Goal: Task Accomplishment & Management: Contribute content

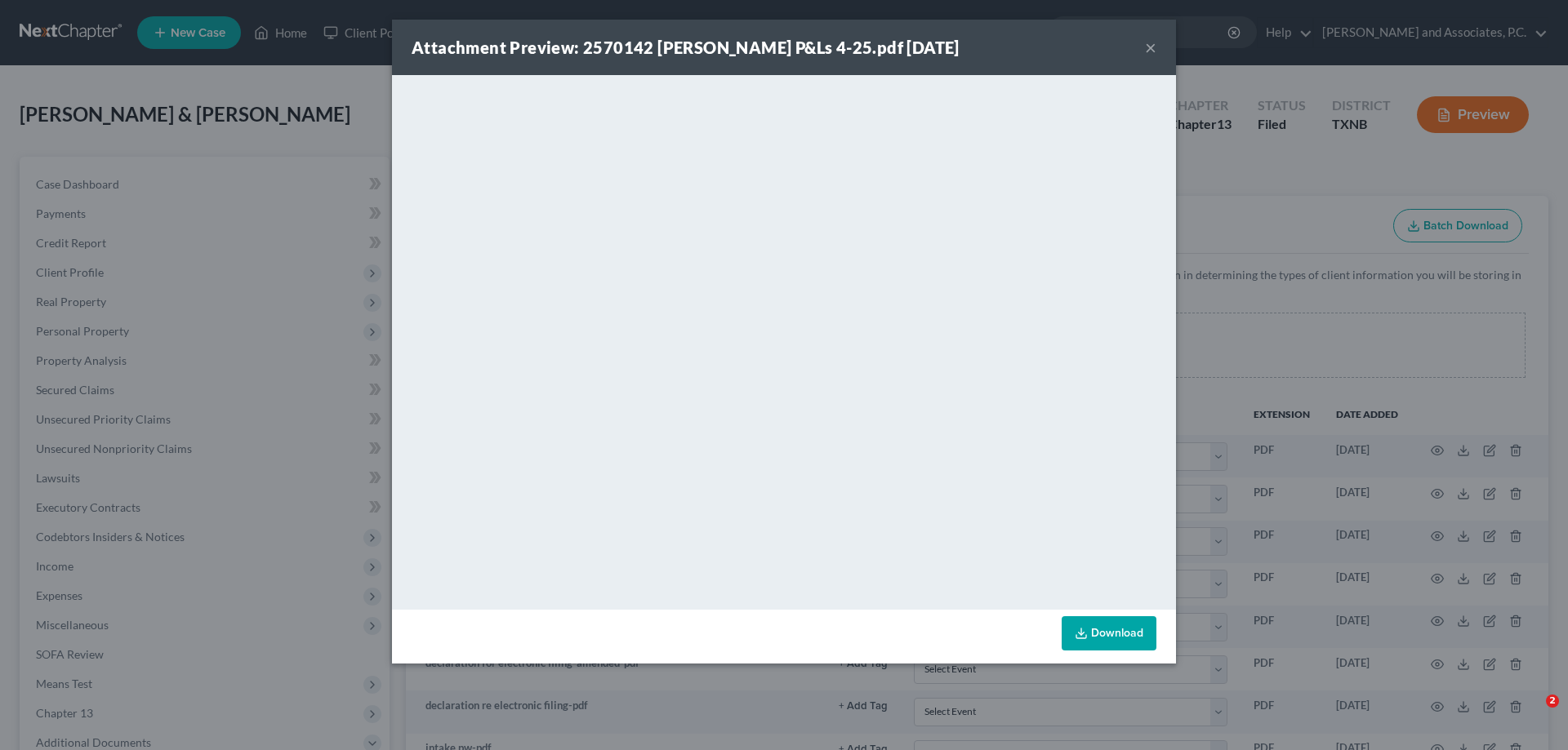
select select "6"
select select "21"
select select "18"
select select "10"
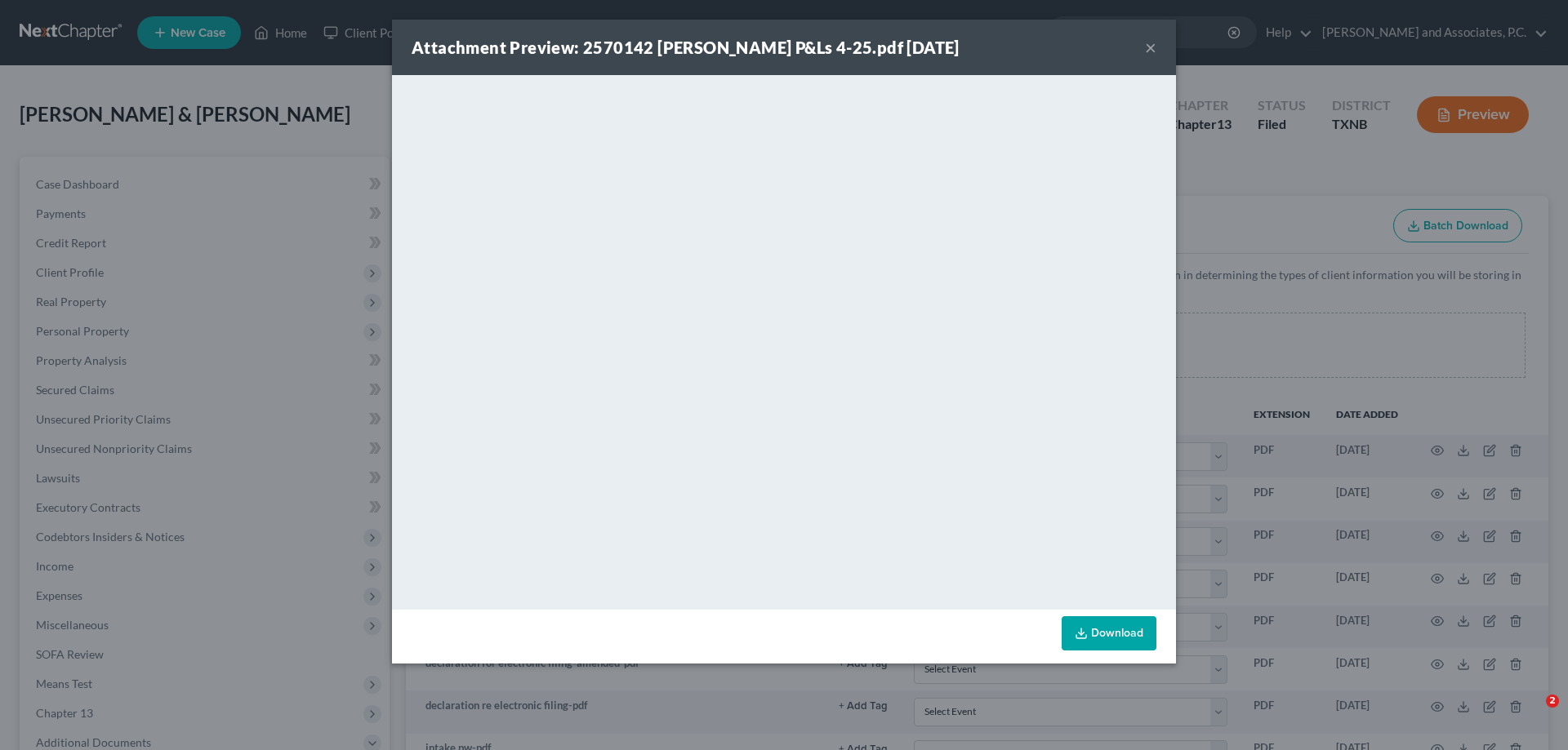
select select "21"
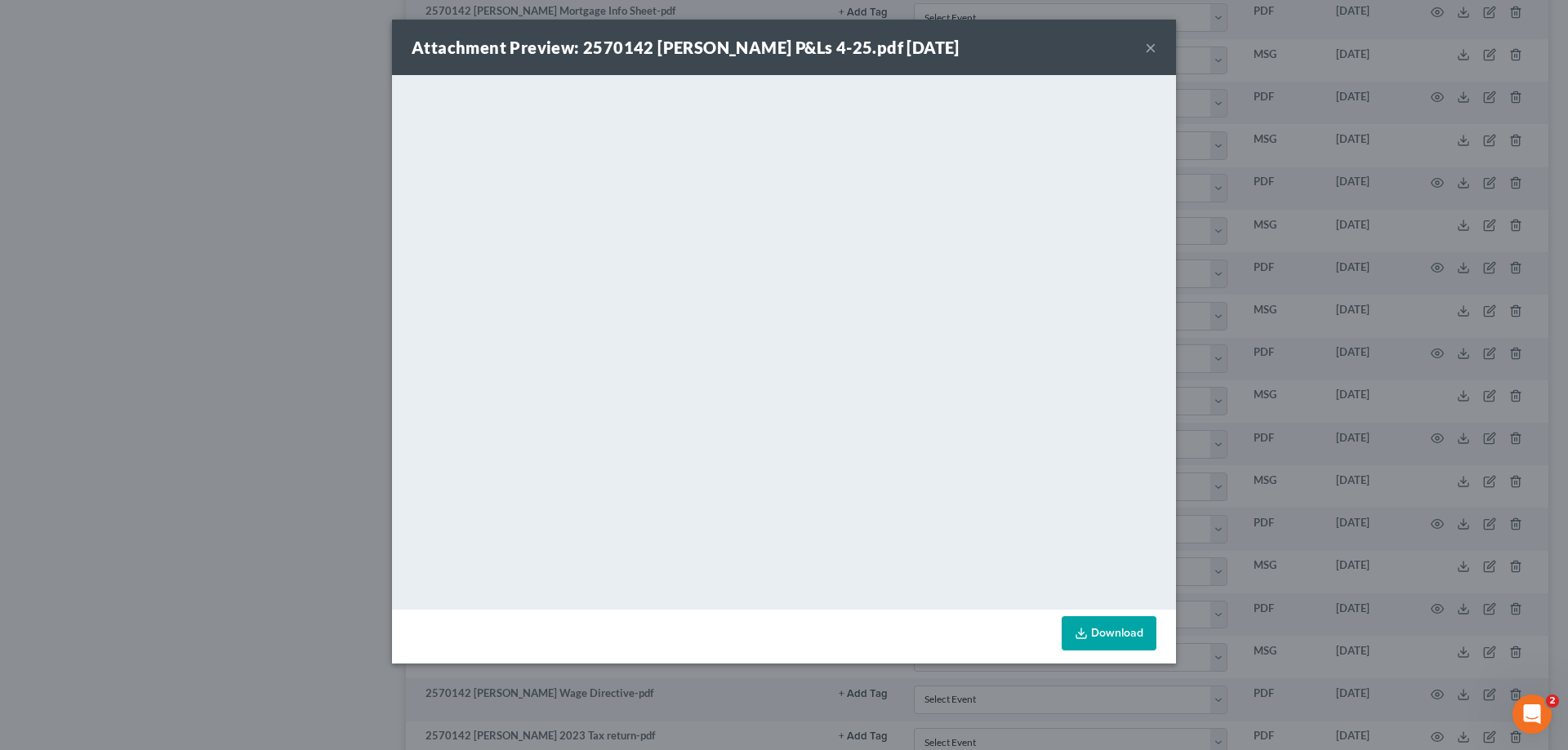
click at [1151, 44] on button "×" at bounding box center [1150, 46] width 12 height 19
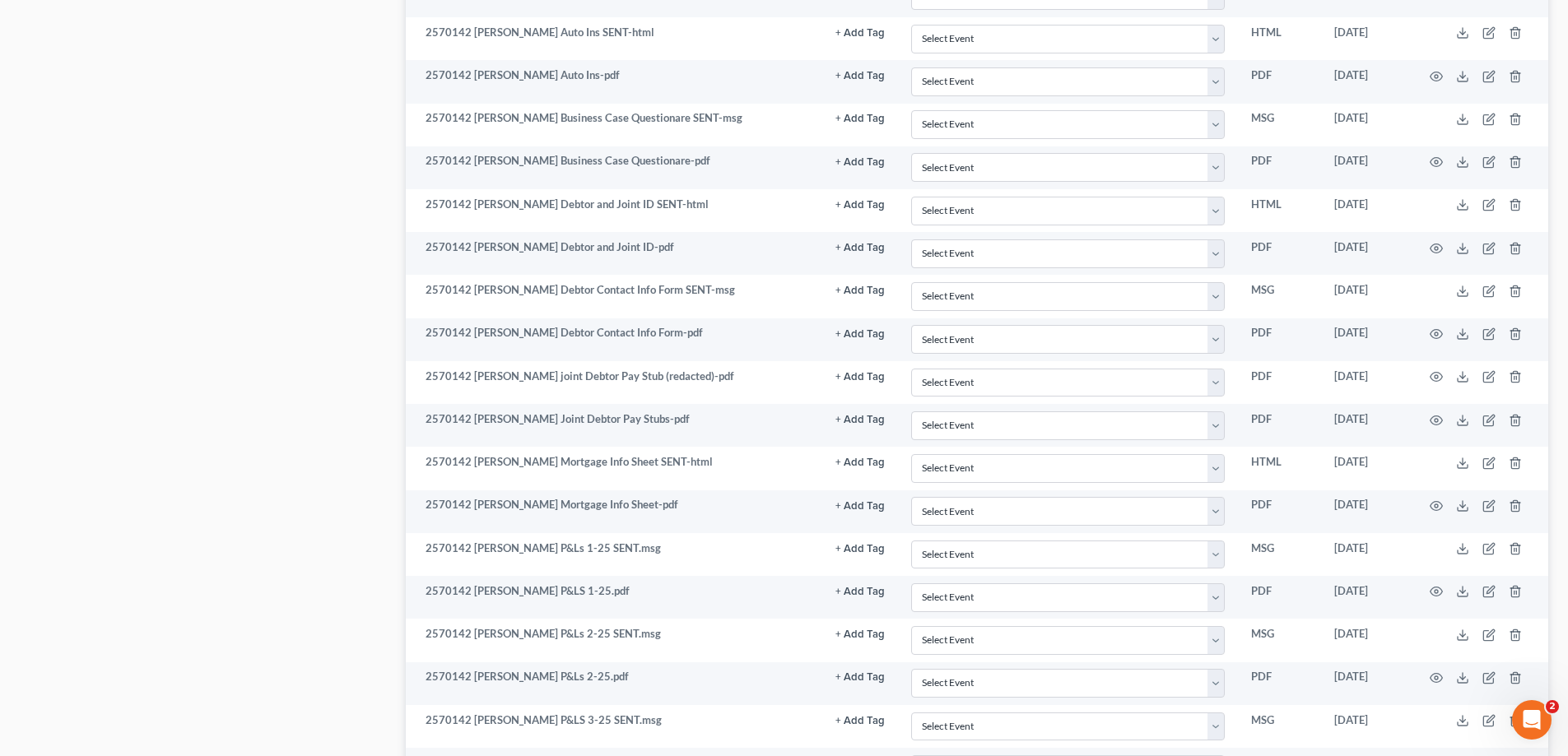
scroll to position [1481, 0]
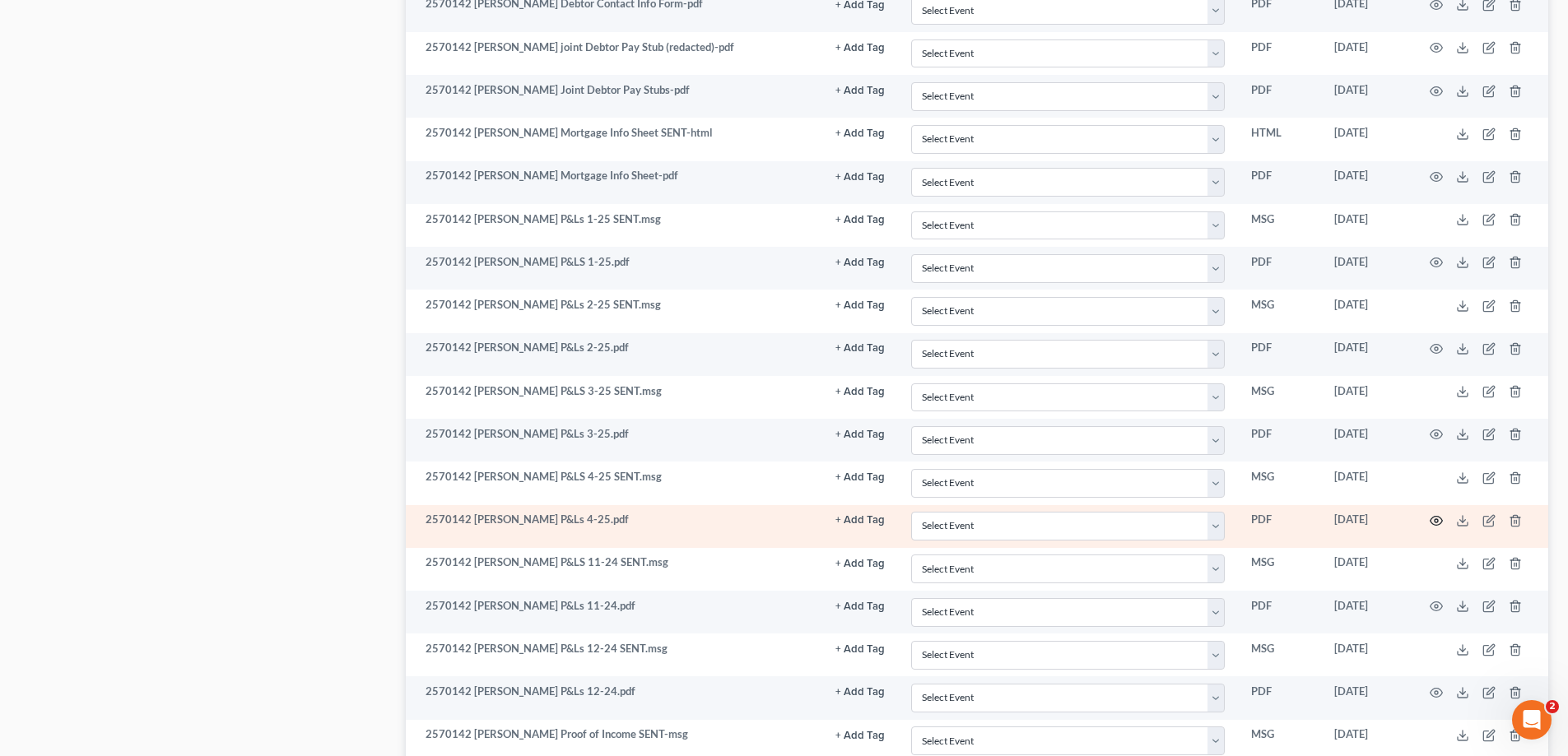
click at [1442, 521] on icon "button" at bounding box center [1437, 521] width 13 height 13
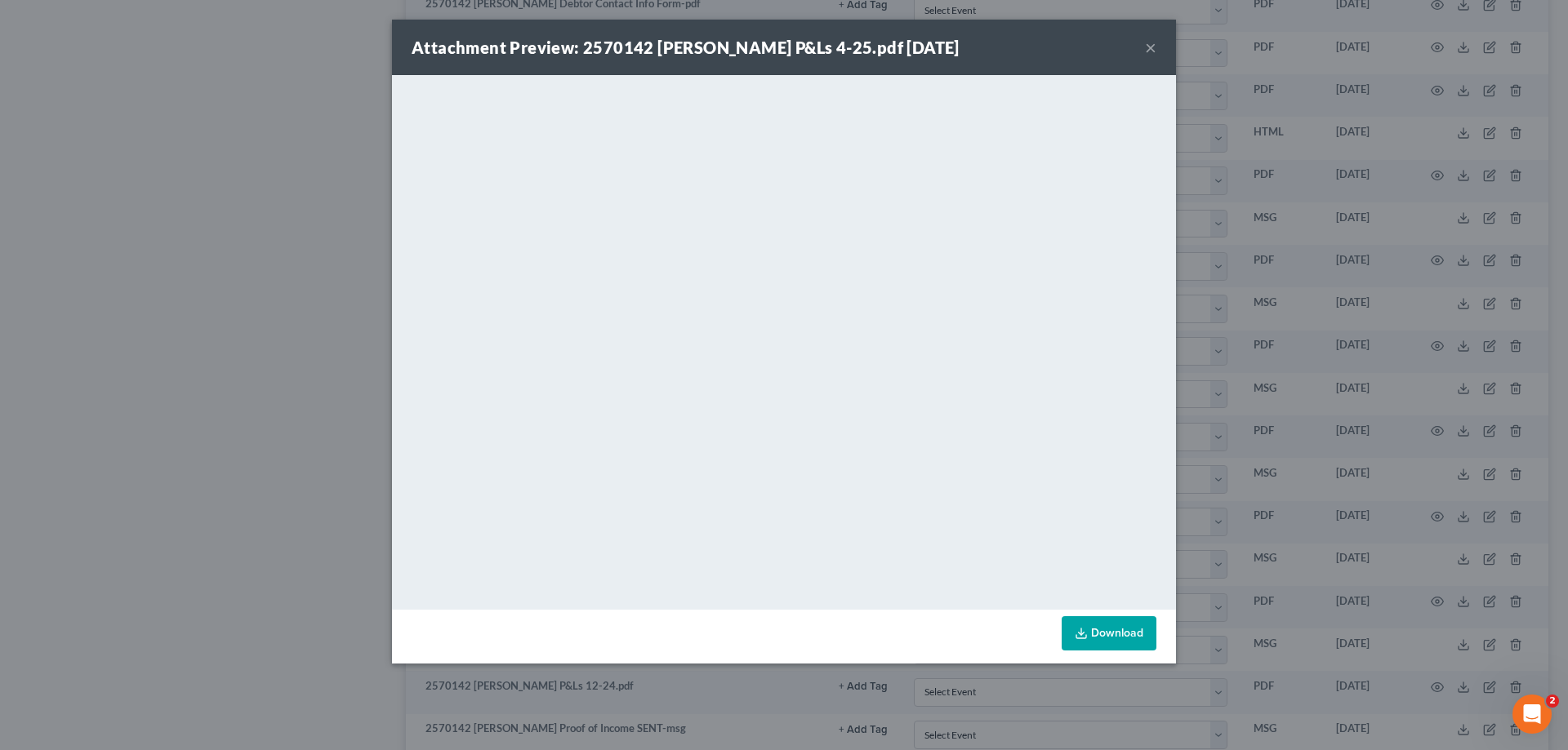
click at [1152, 46] on button "×" at bounding box center [1150, 46] width 12 height 19
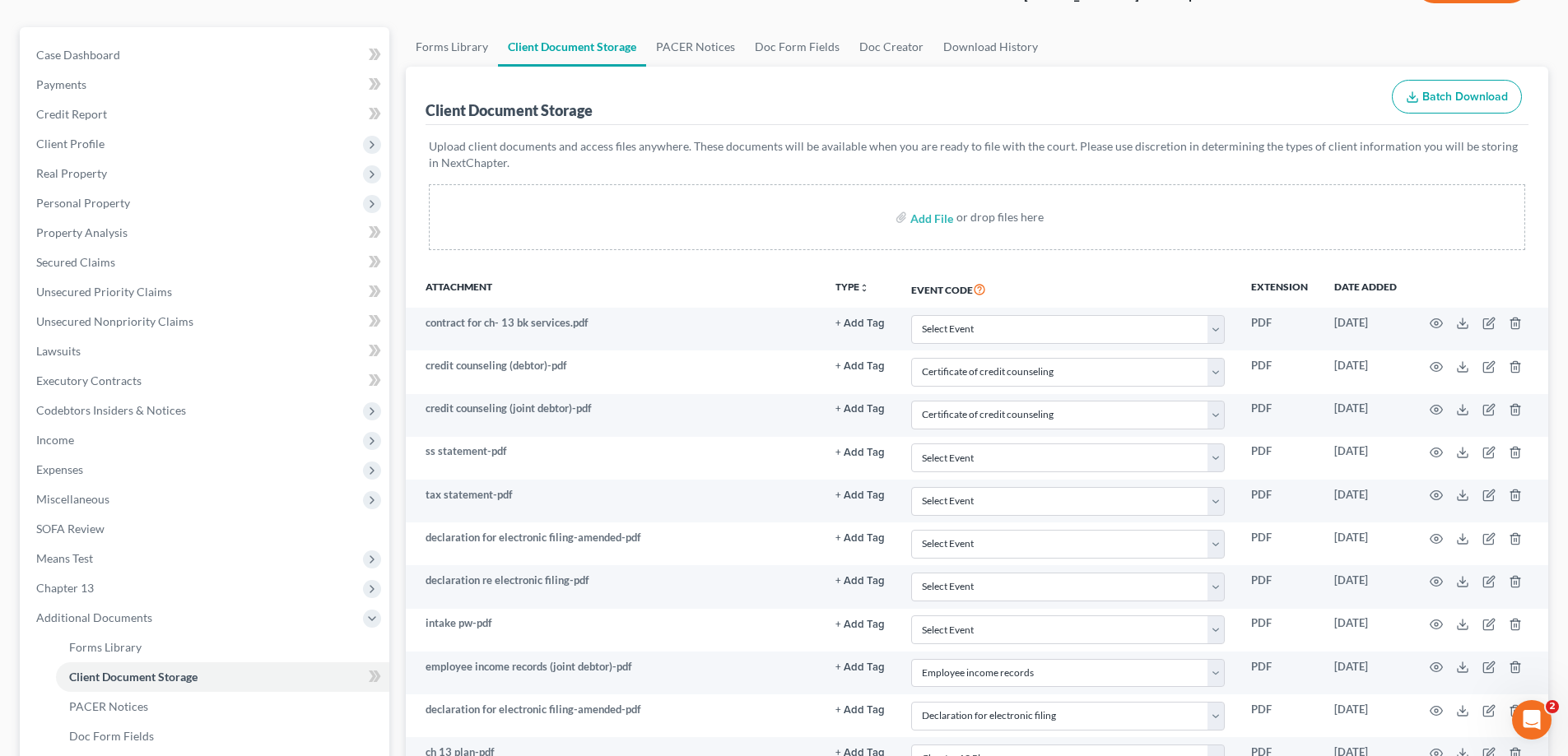
scroll to position [0, 0]
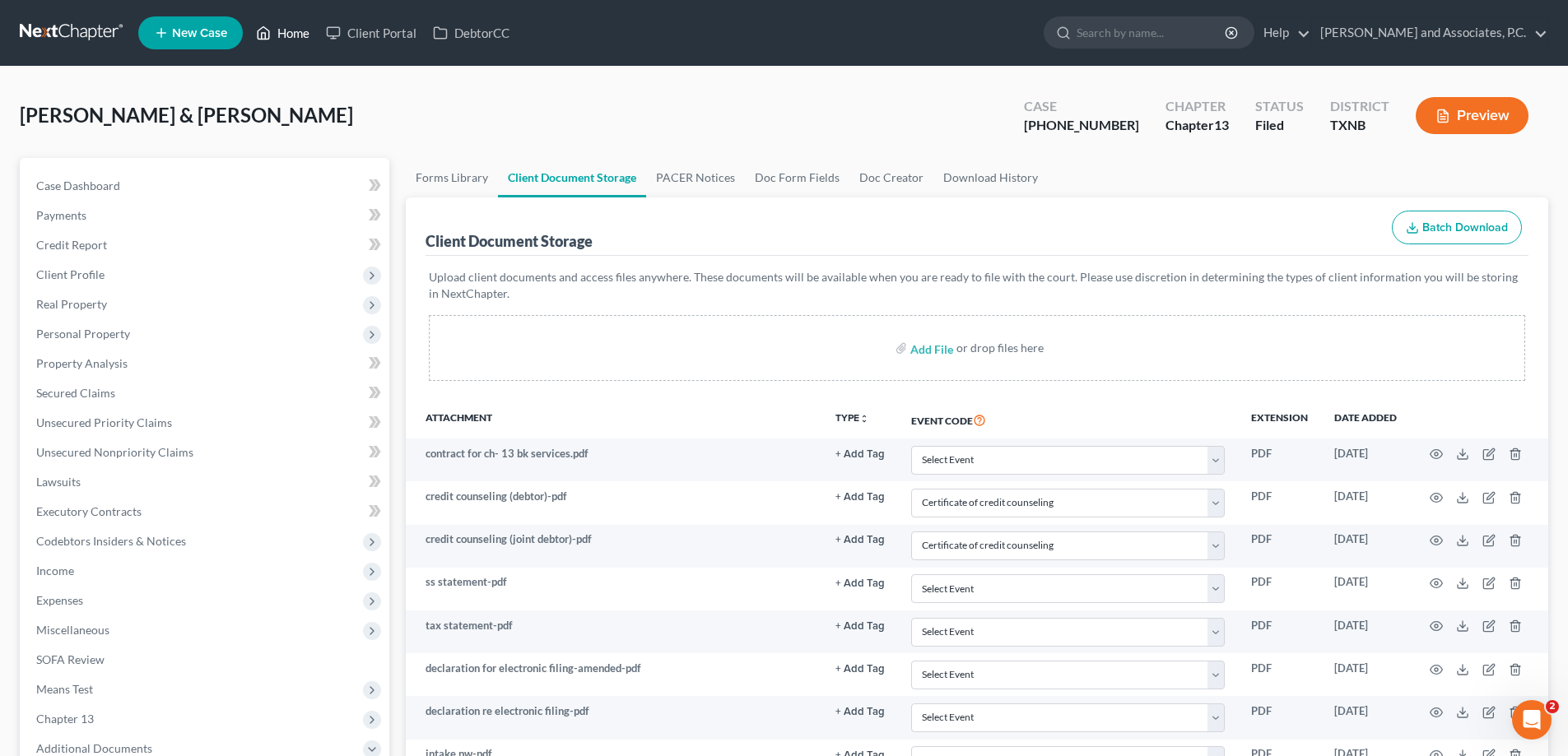
click at [299, 36] on link "Home" at bounding box center [283, 33] width 70 height 29
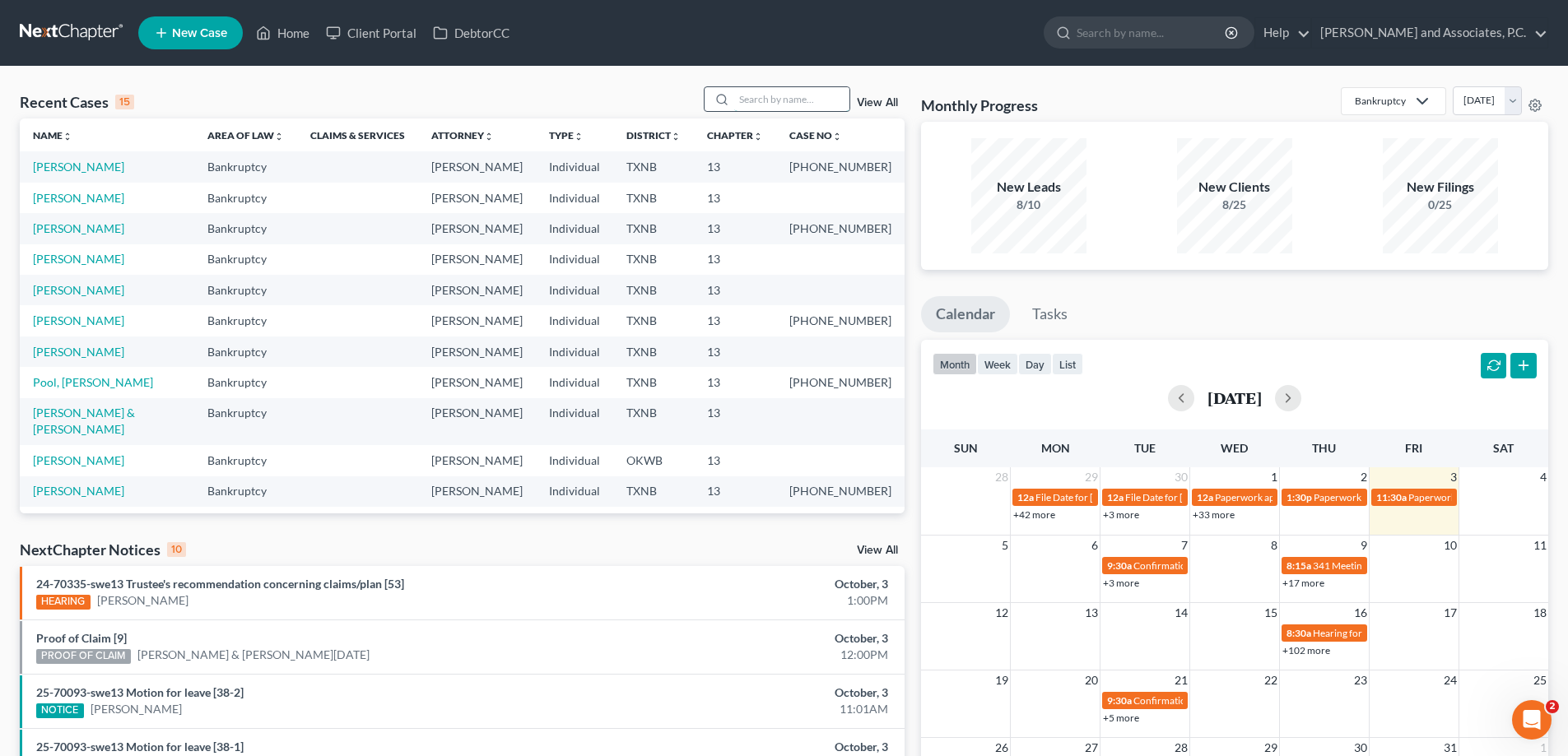
click at [740, 101] on input "search" at bounding box center [791, 99] width 115 height 24
type input "[PERSON_NAME]"
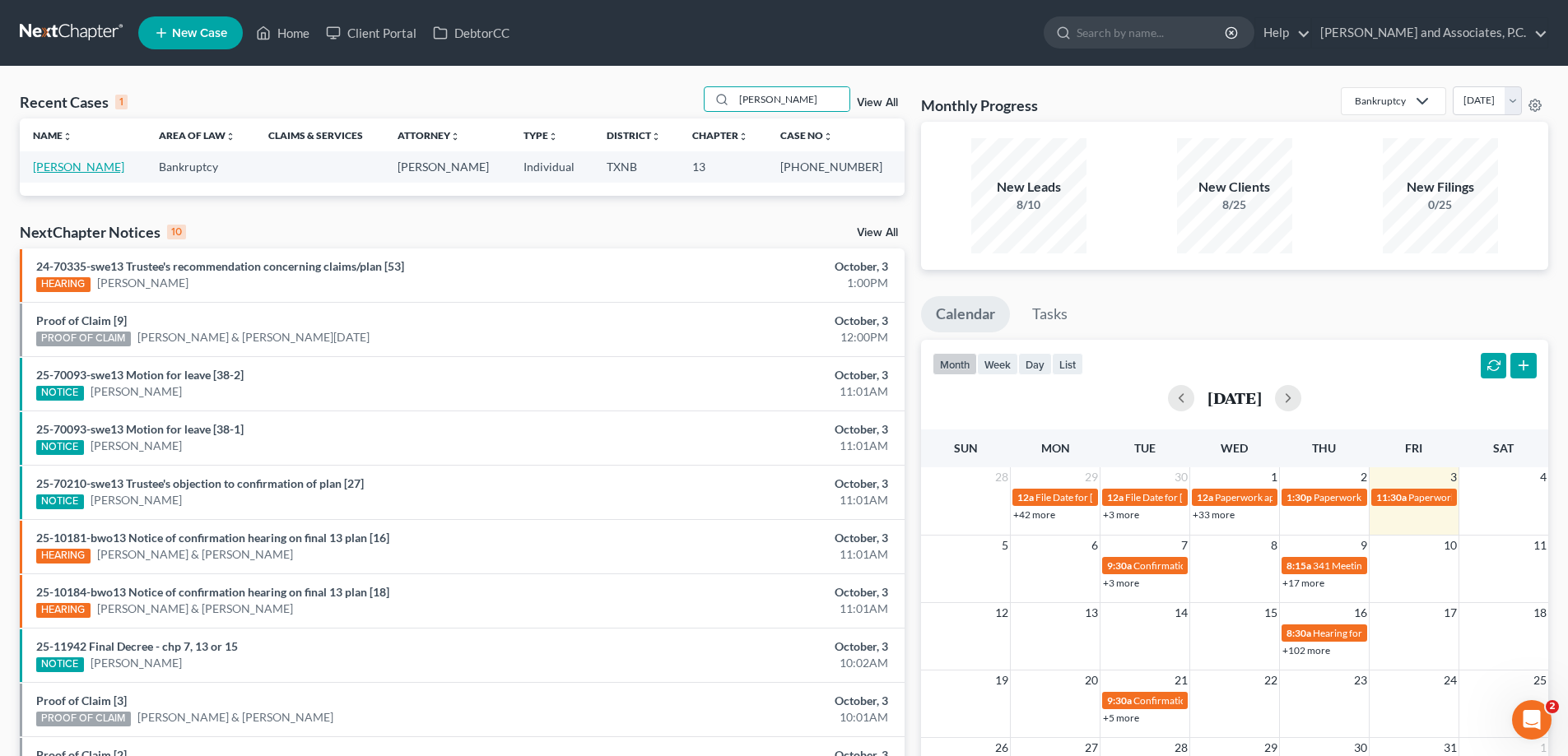
click at [50, 172] on link "[PERSON_NAME]" at bounding box center [78, 166] width 91 height 14
select select "5"
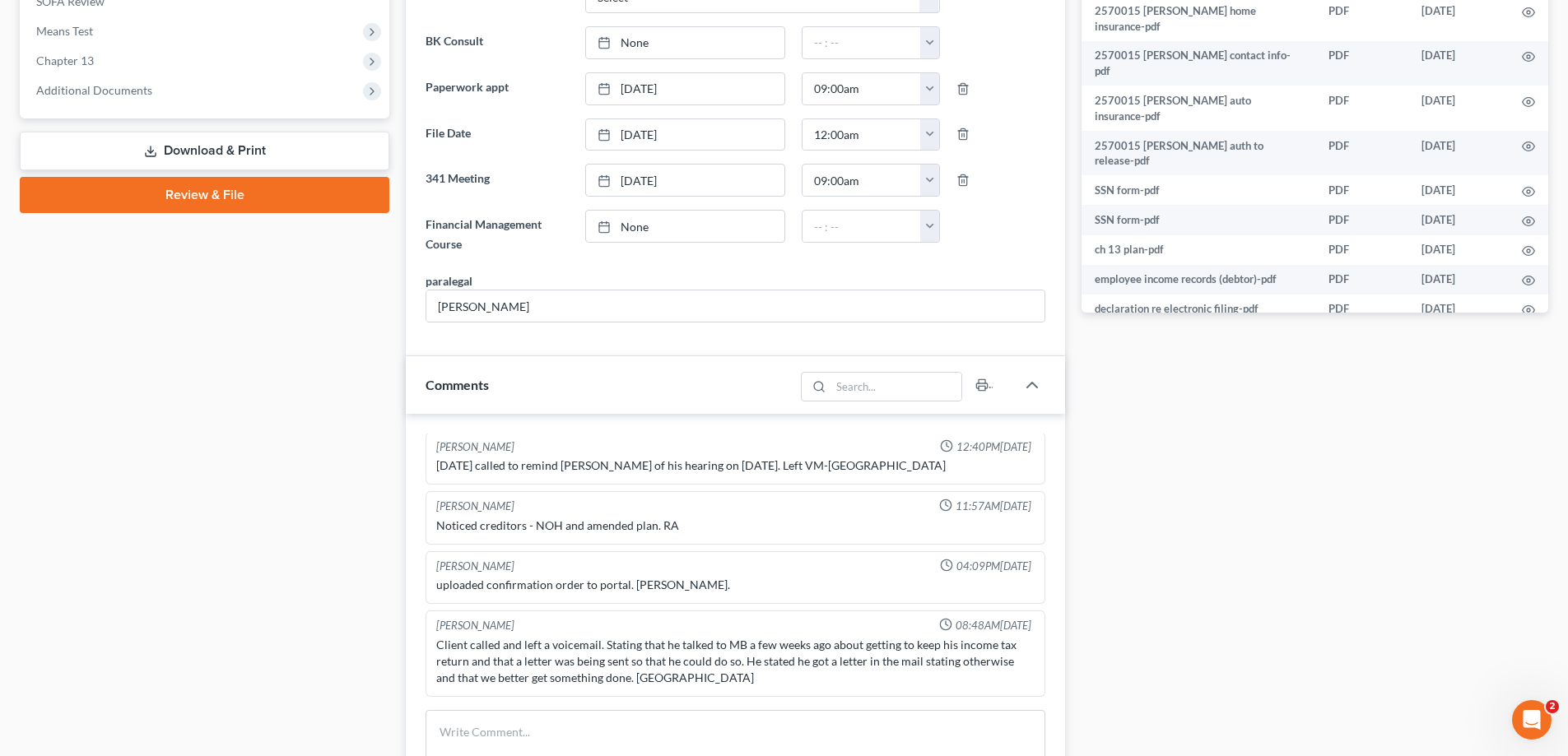
scroll to position [611, 0]
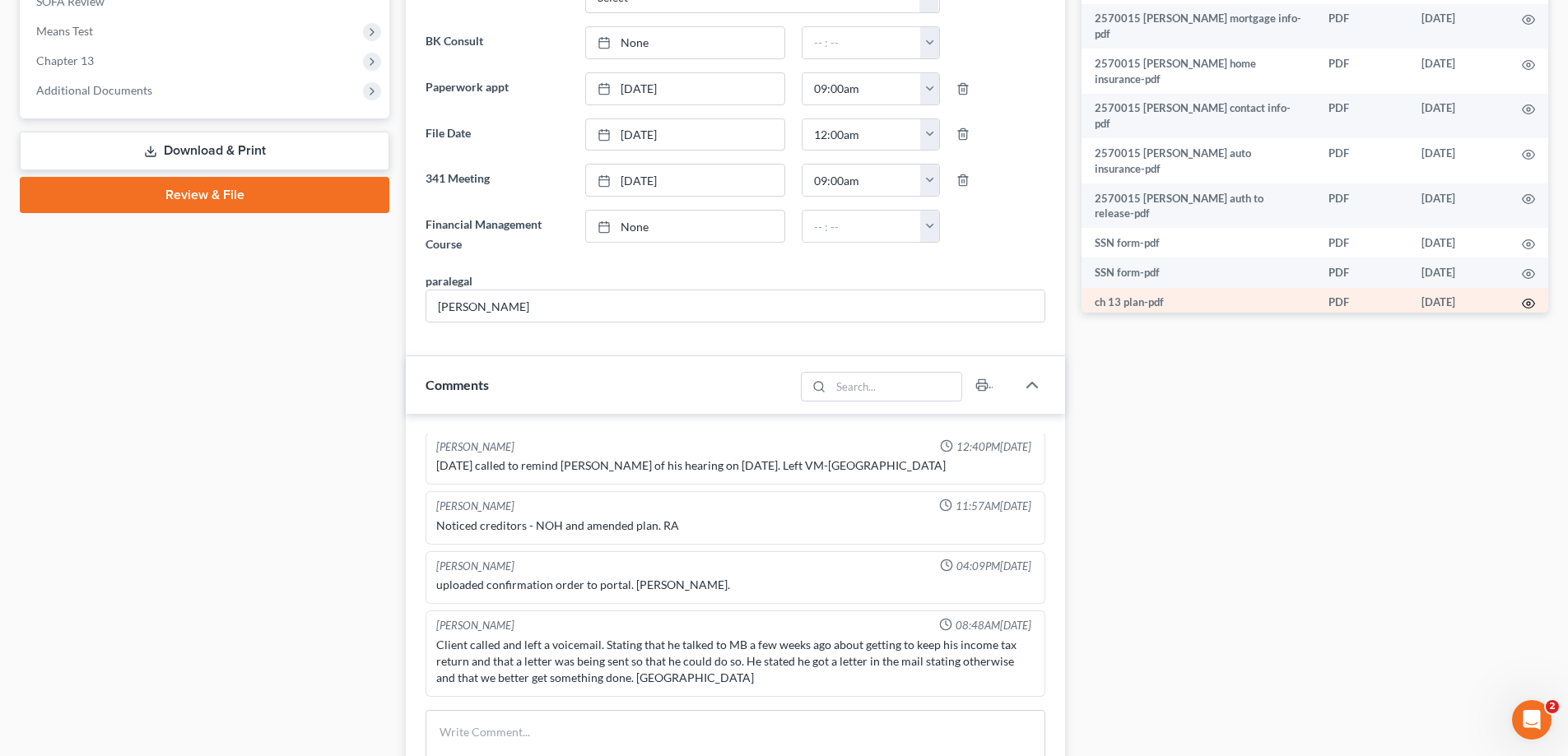
click at [1522, 297] on icon "button" at bounding box center [1528, 303] width 13 height 13
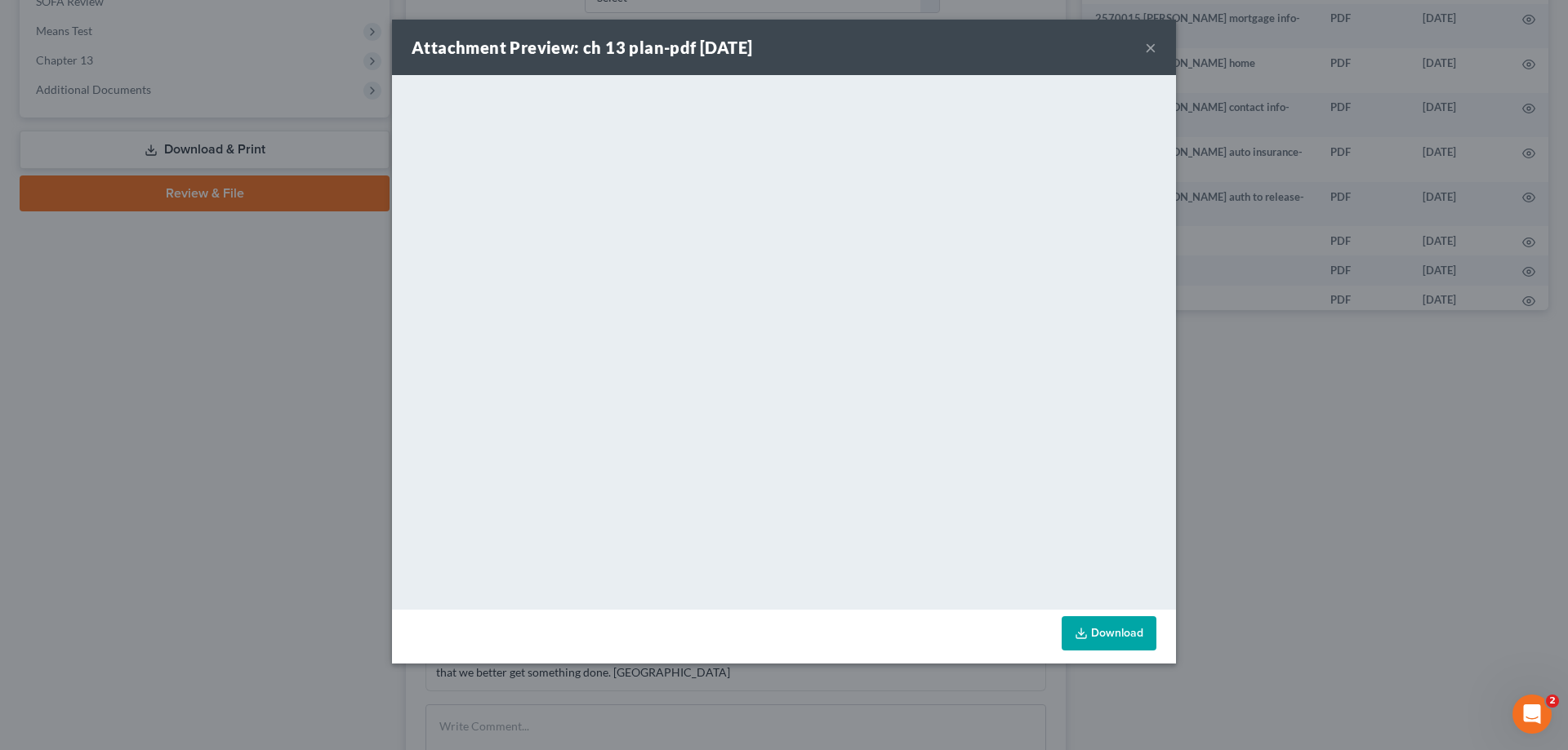
click at [1121, 633] on link "Download" at bounding box center [1109, 633] width 95 height 35
click at [1150, 47] on button "×" at bounding box center [1150, 46] width 12 height 19
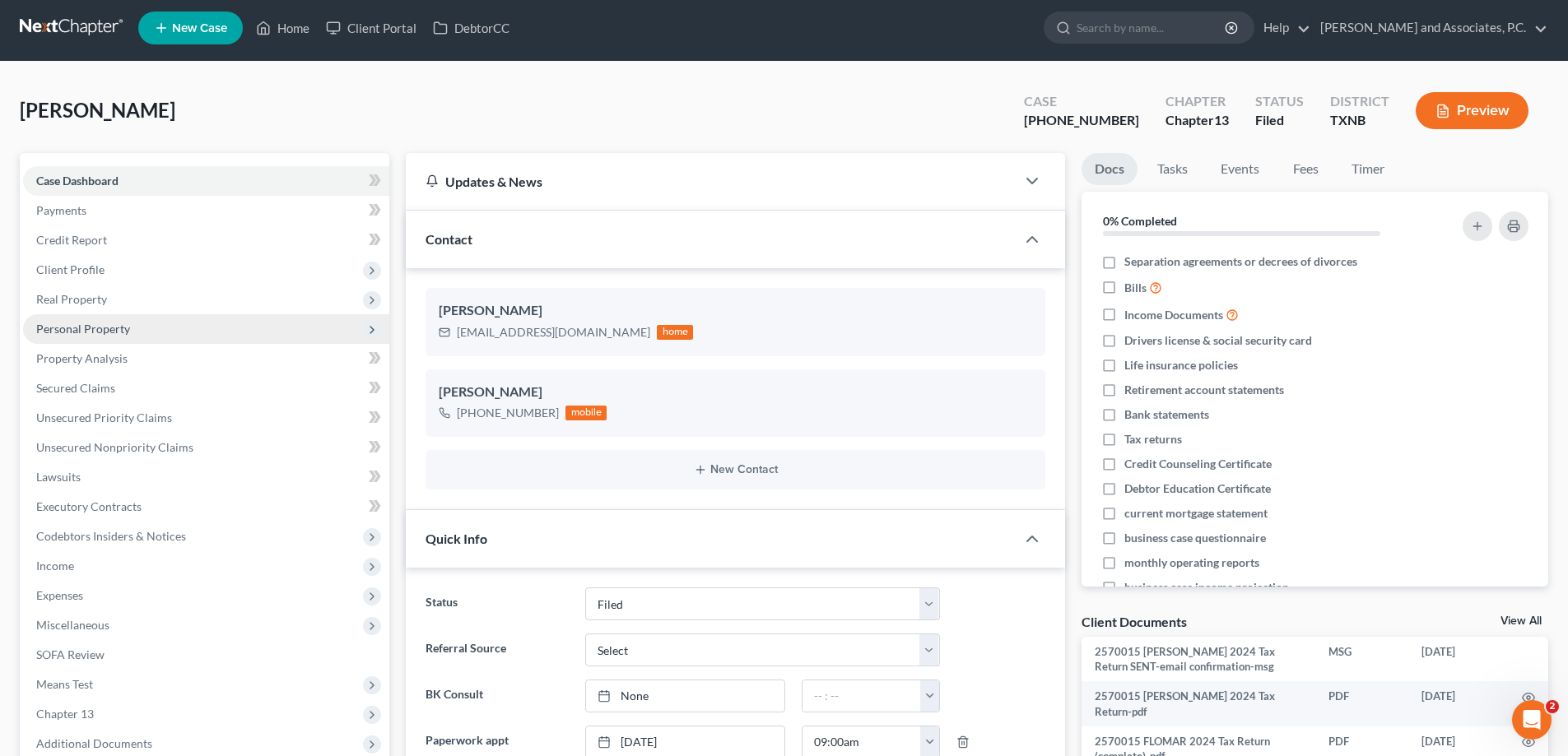
scroll to position [0, 0]
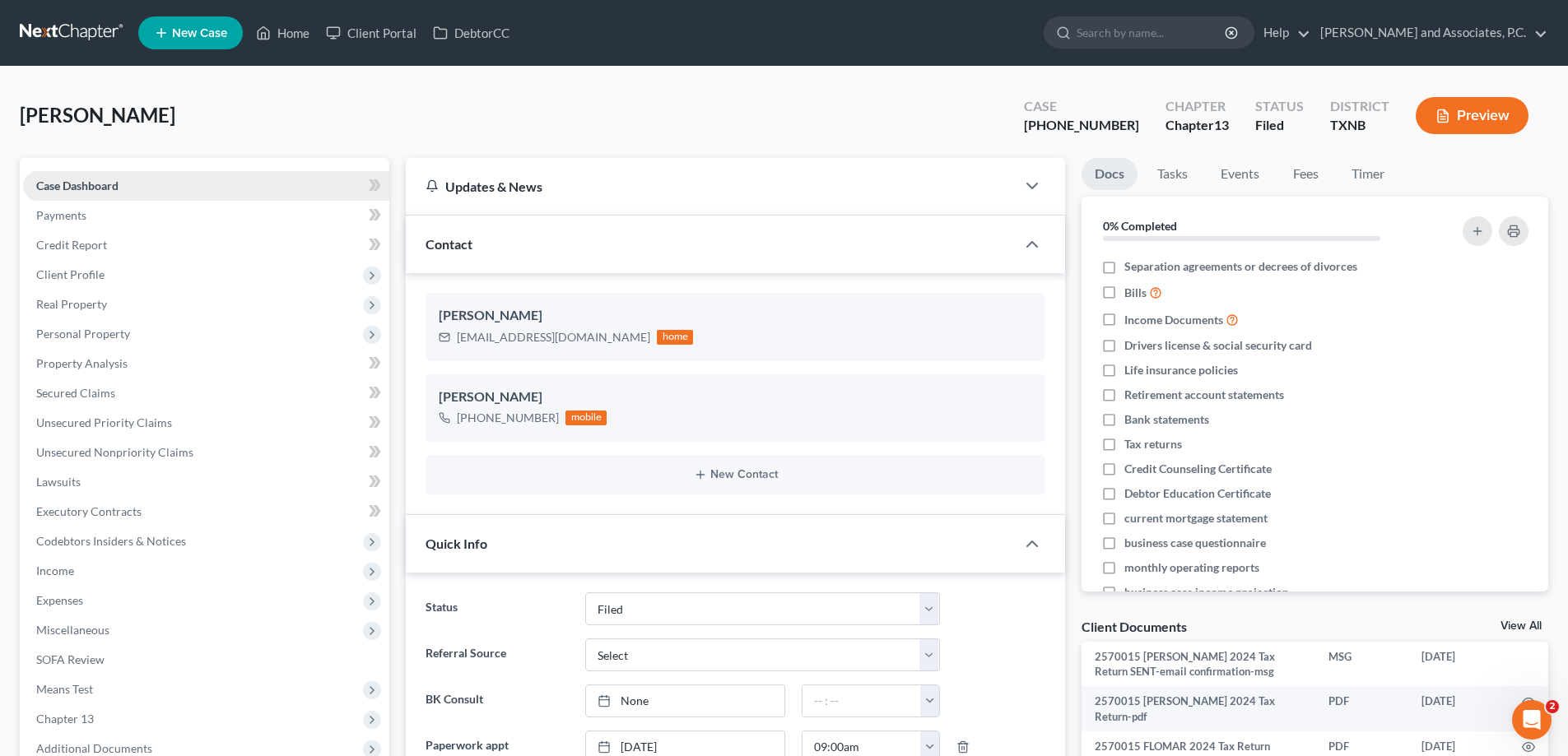
click at [131, 186] on link "Case Dashboard" at bounding box center [206, 186] width 367 height 29
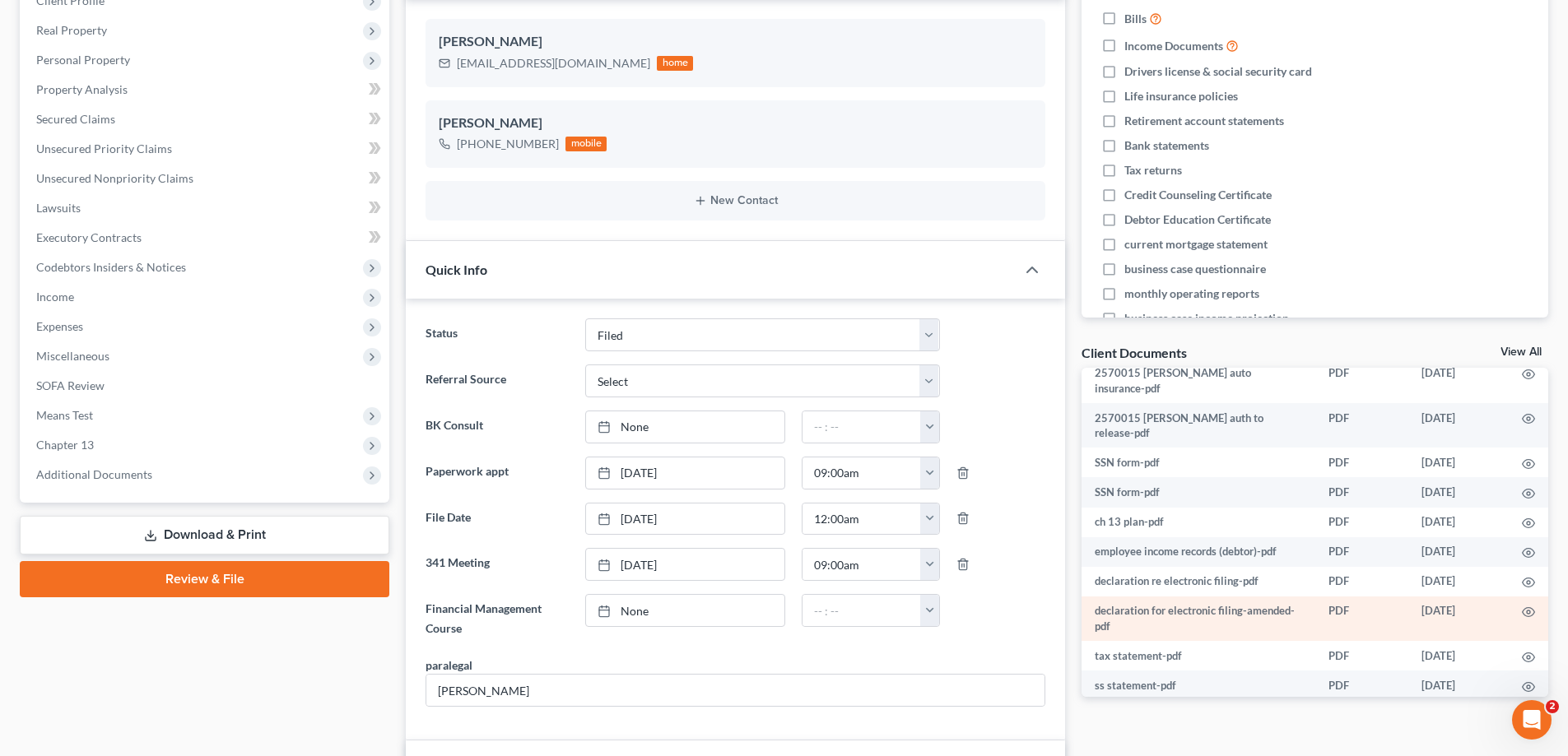
scroll to position [329, 0]
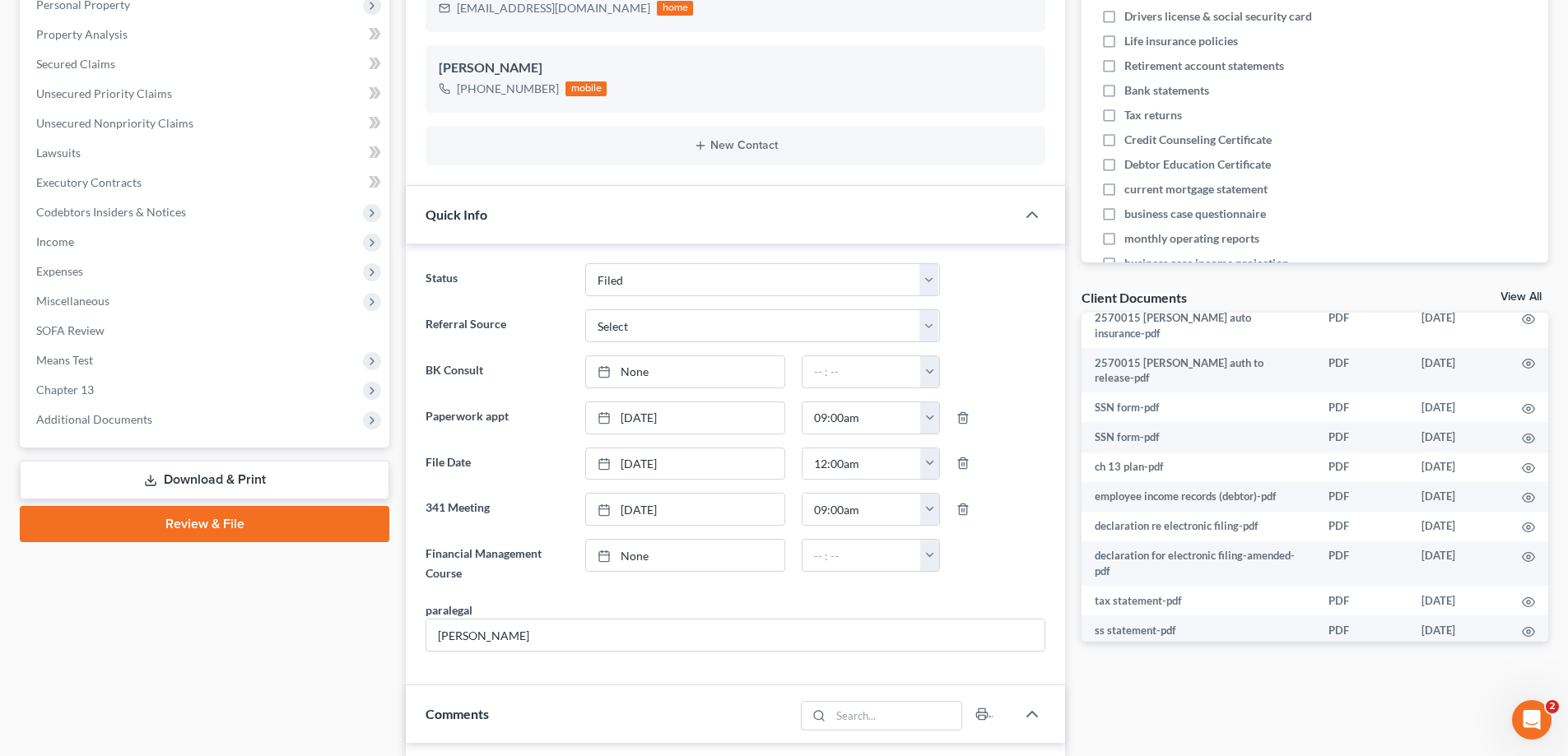
click at [1522, 715] on icon "button" at bounding box center [1528, 721] width 13 height 13
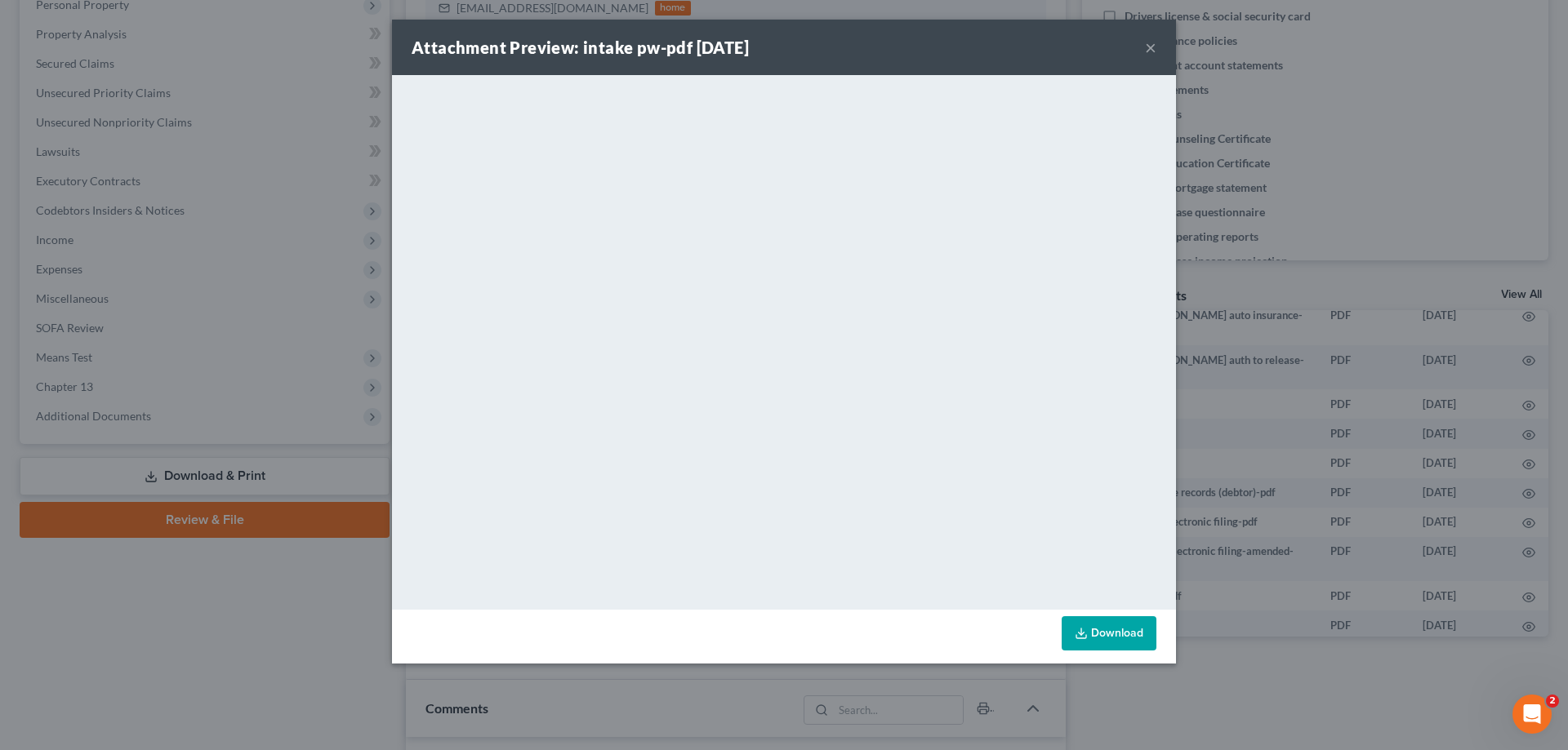
click at [1146, 46] on button "×" at bounding box center [1150, 46] width 12 height 19
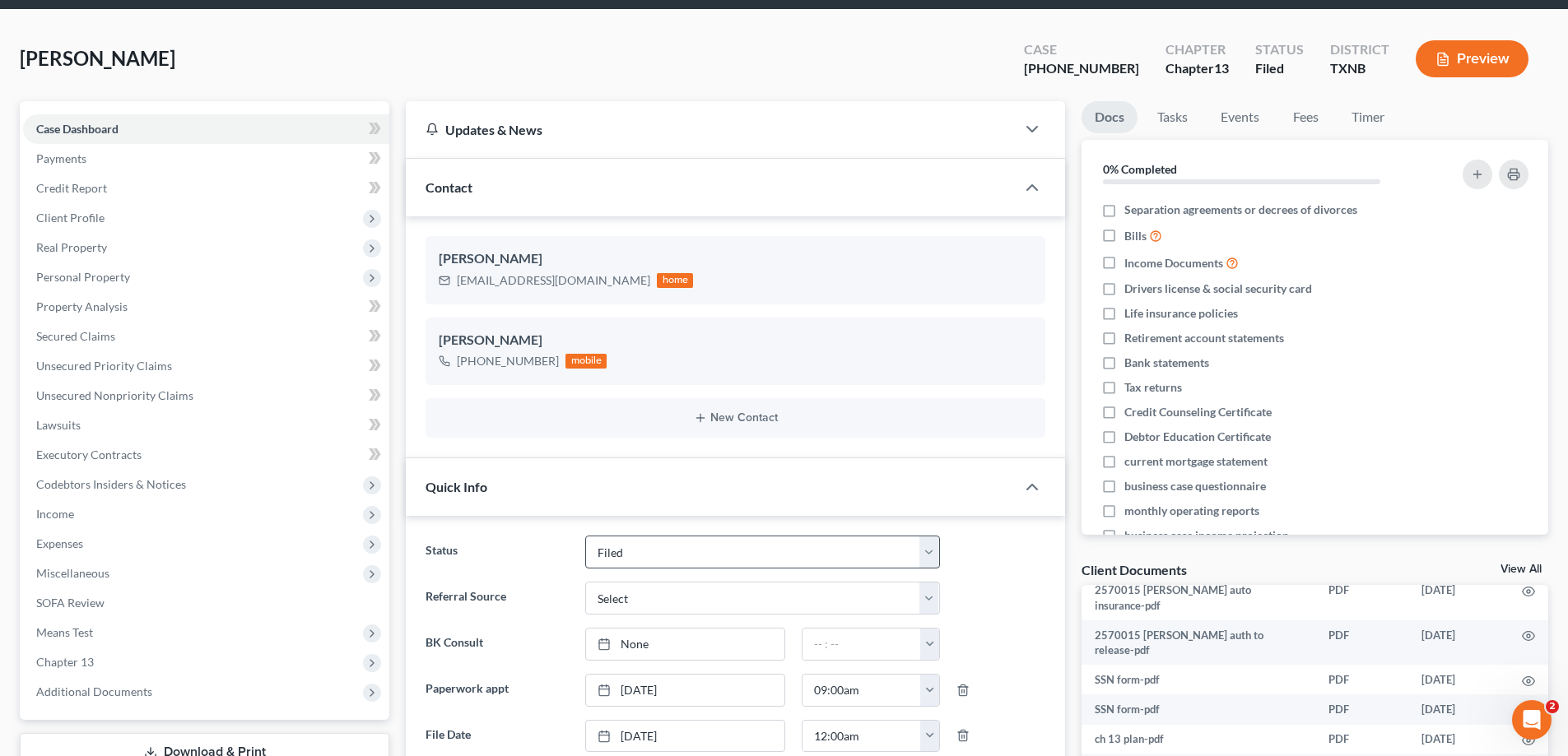
scroll to position [0, 0]
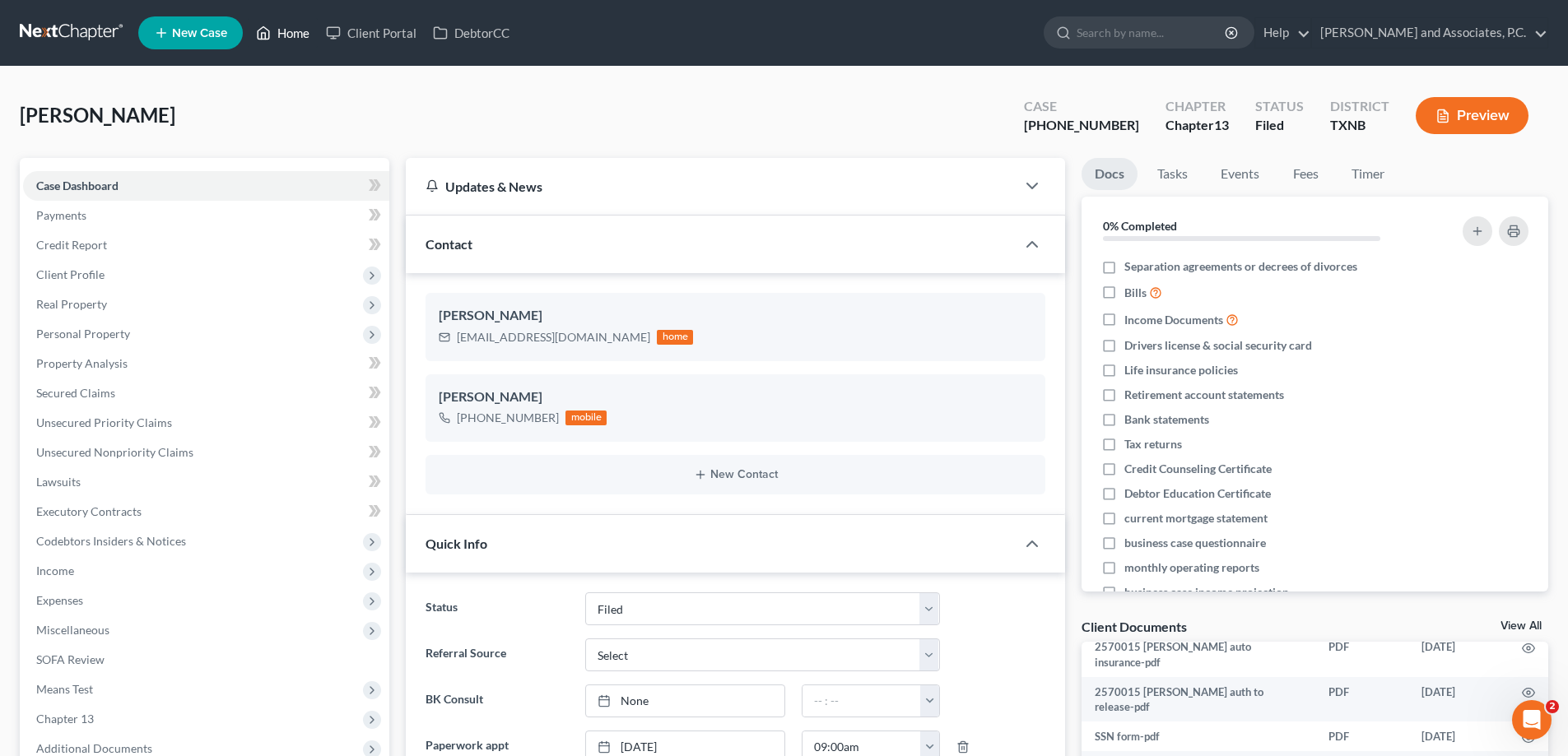
click at [271, 32] on icon at bounding box center [264, 32] width 15 height 19
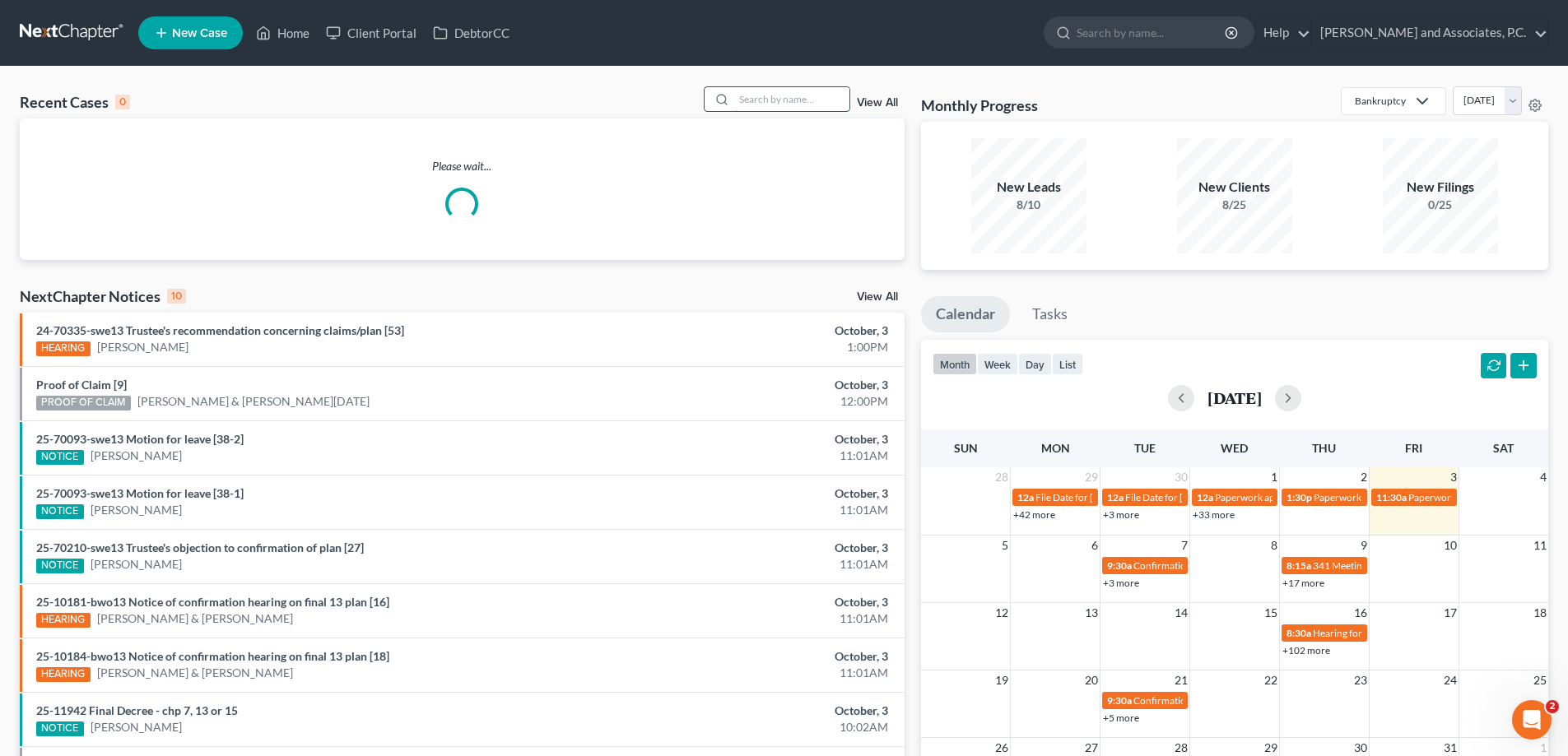
click at [821, 99] on input "search" at bounding box center [791, 99] width 115 height 24
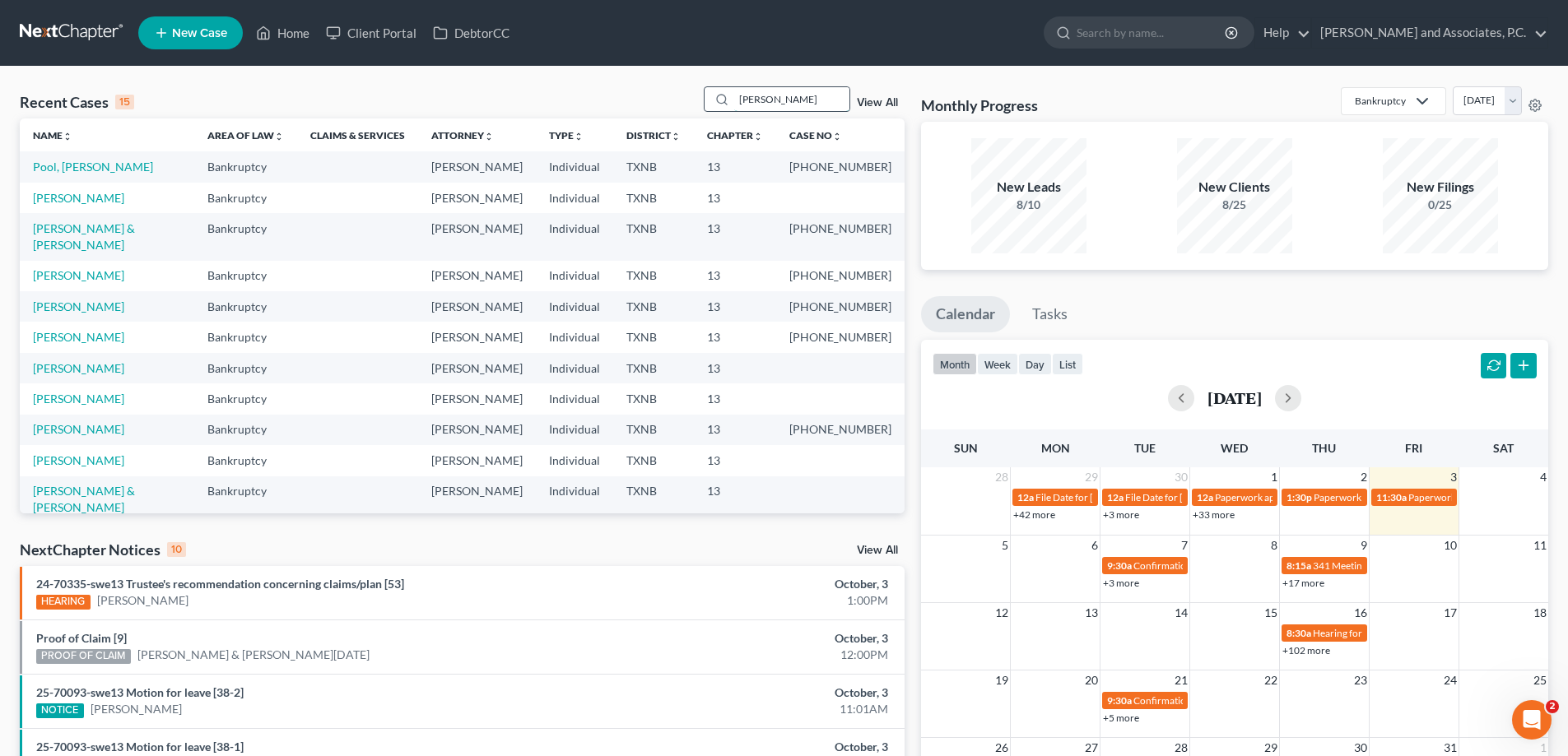
type input "[PERSON_NAME]"
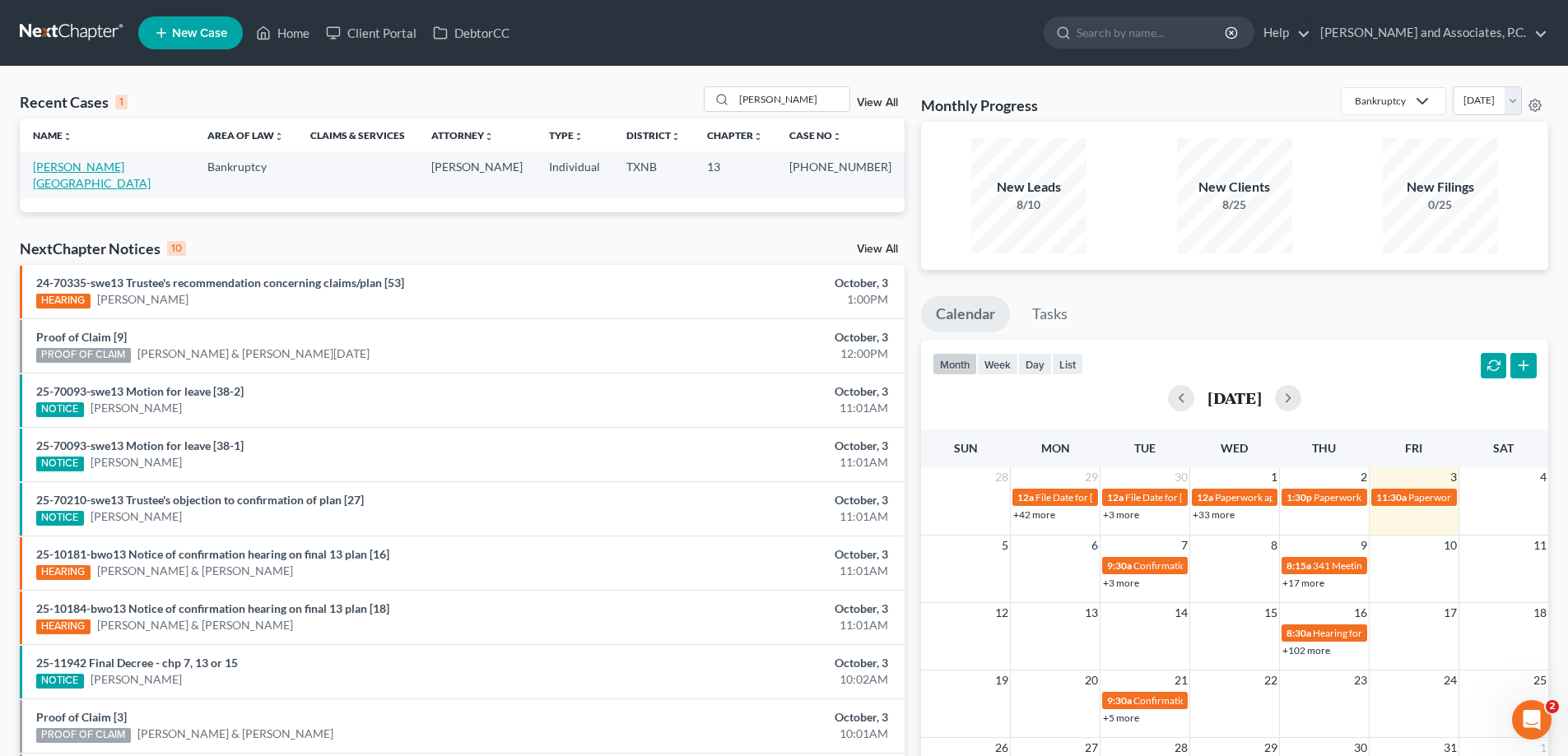
click at [115, 171] on link "[PERSON_NAME][GEOGRAPHIC_DATA]" at bounding box center [92, 175] width 118 height 30
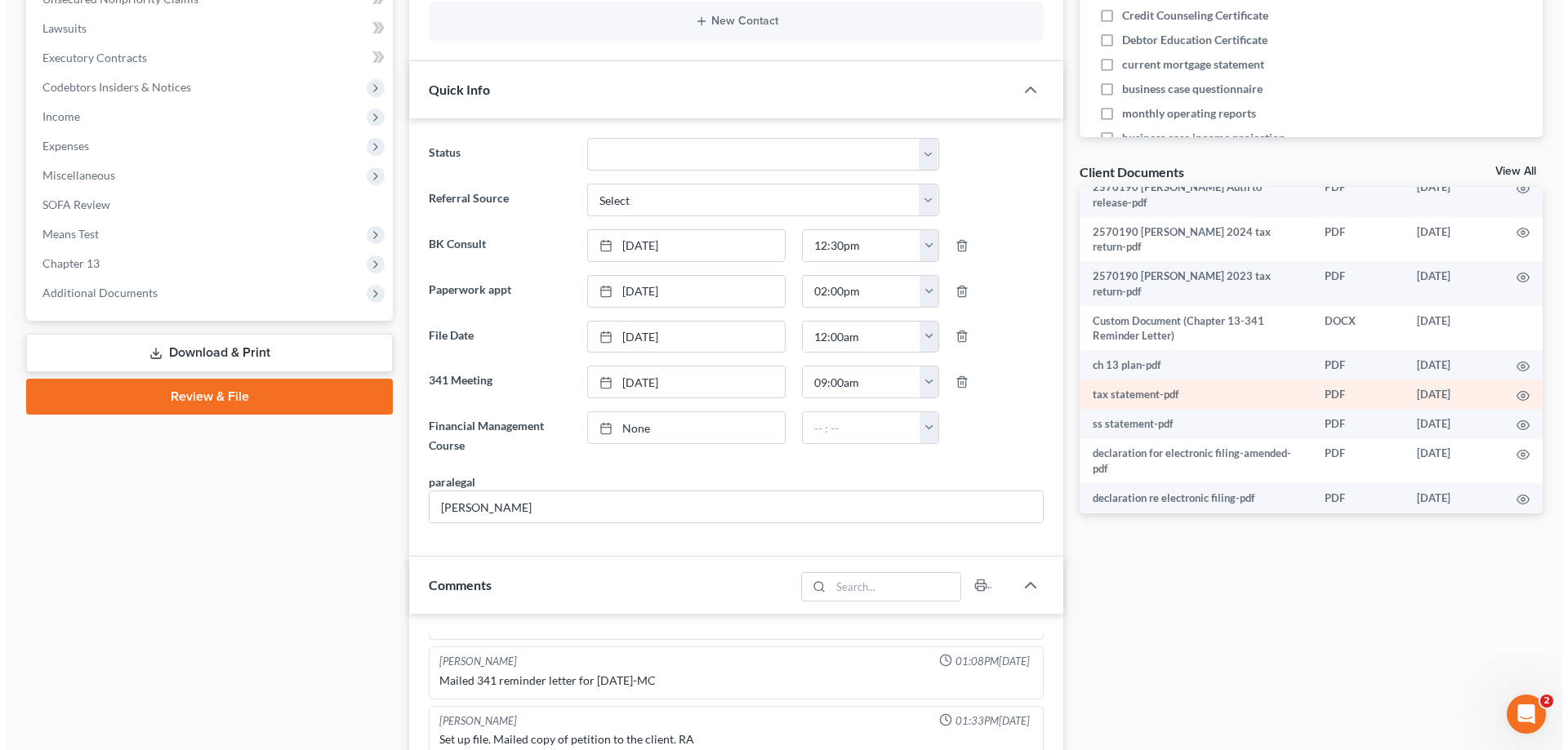
scroll to position [398, 0]
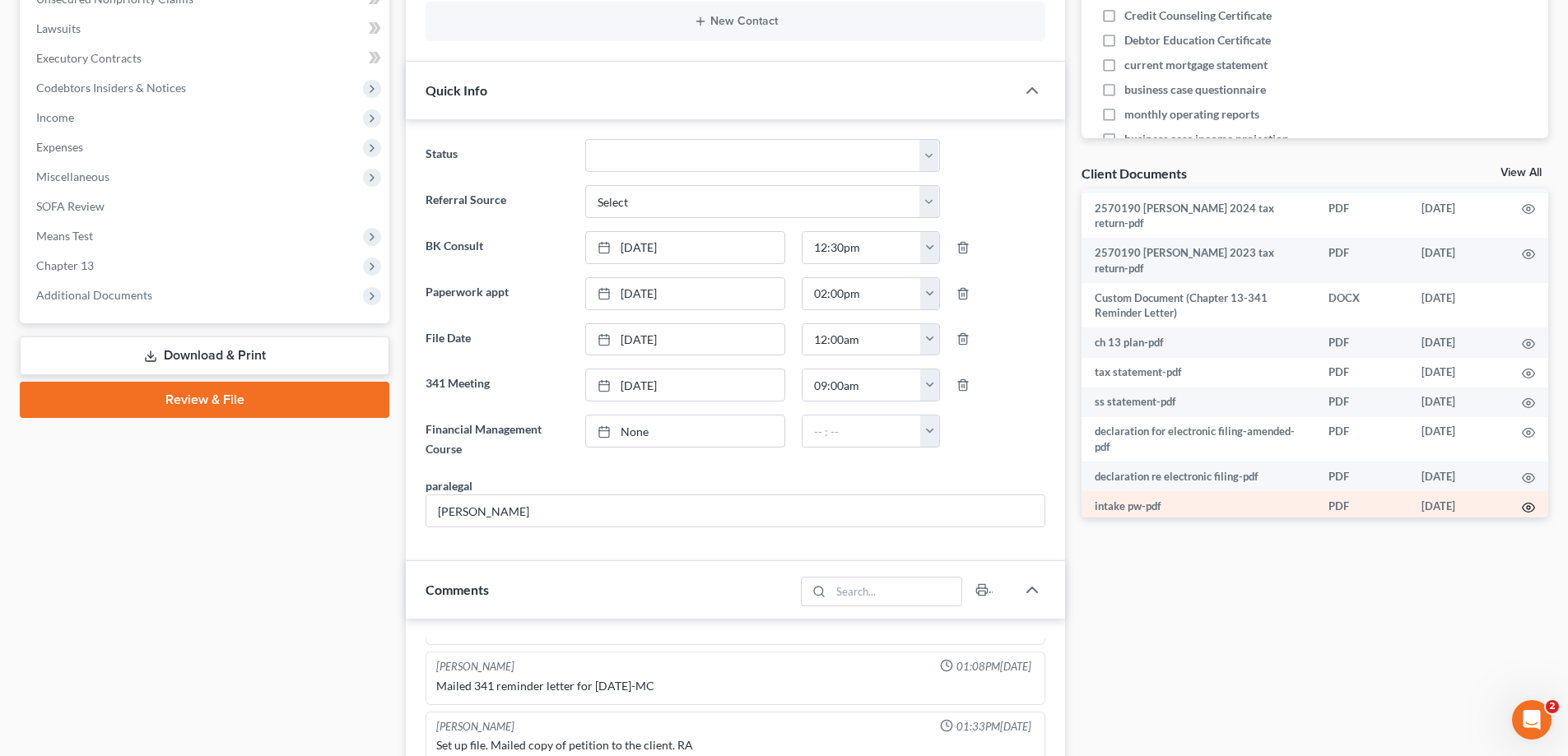
click at [1523, 502] on icon "button" at bounding box center [1528, 507] width 12 height 9
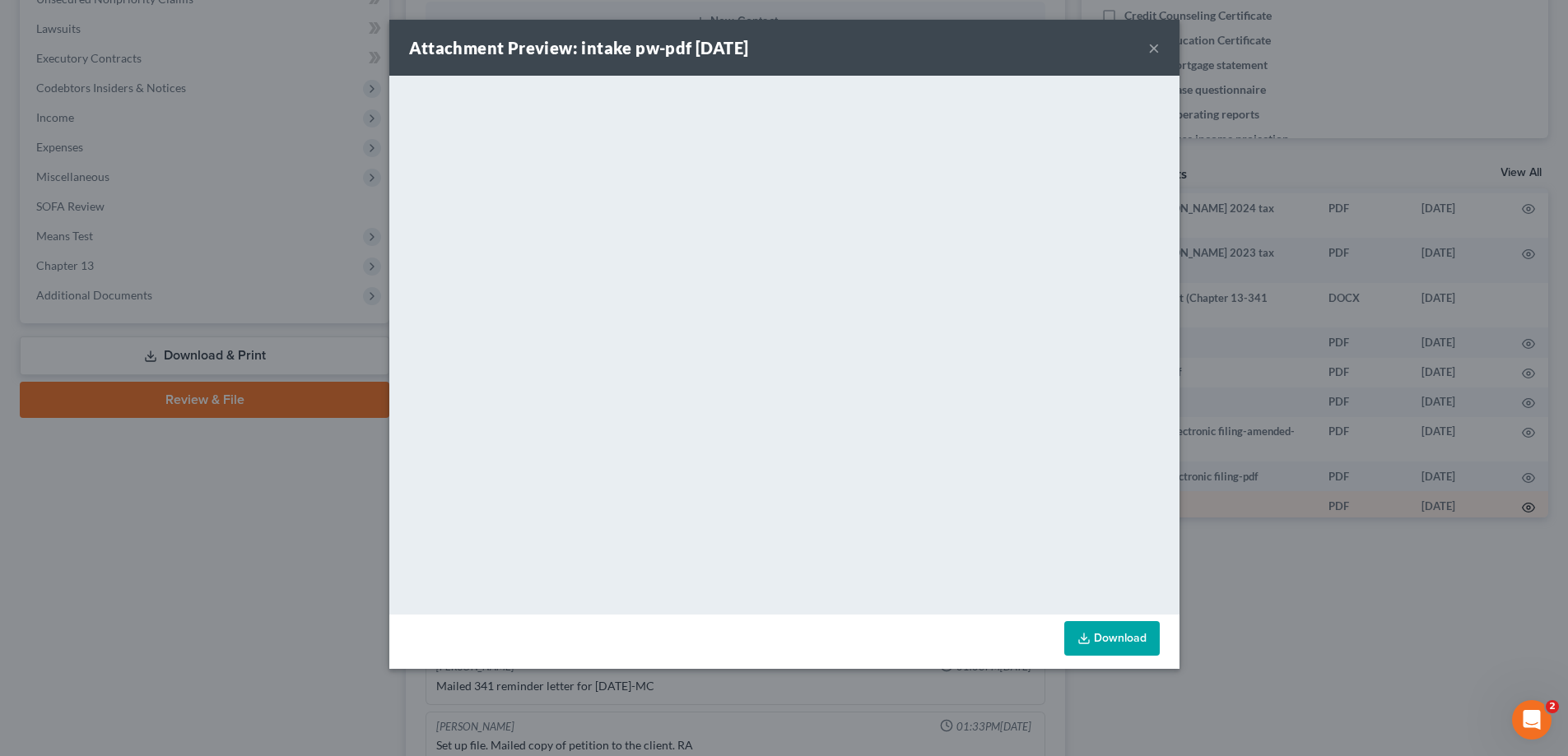
scroll to position [387, 0]
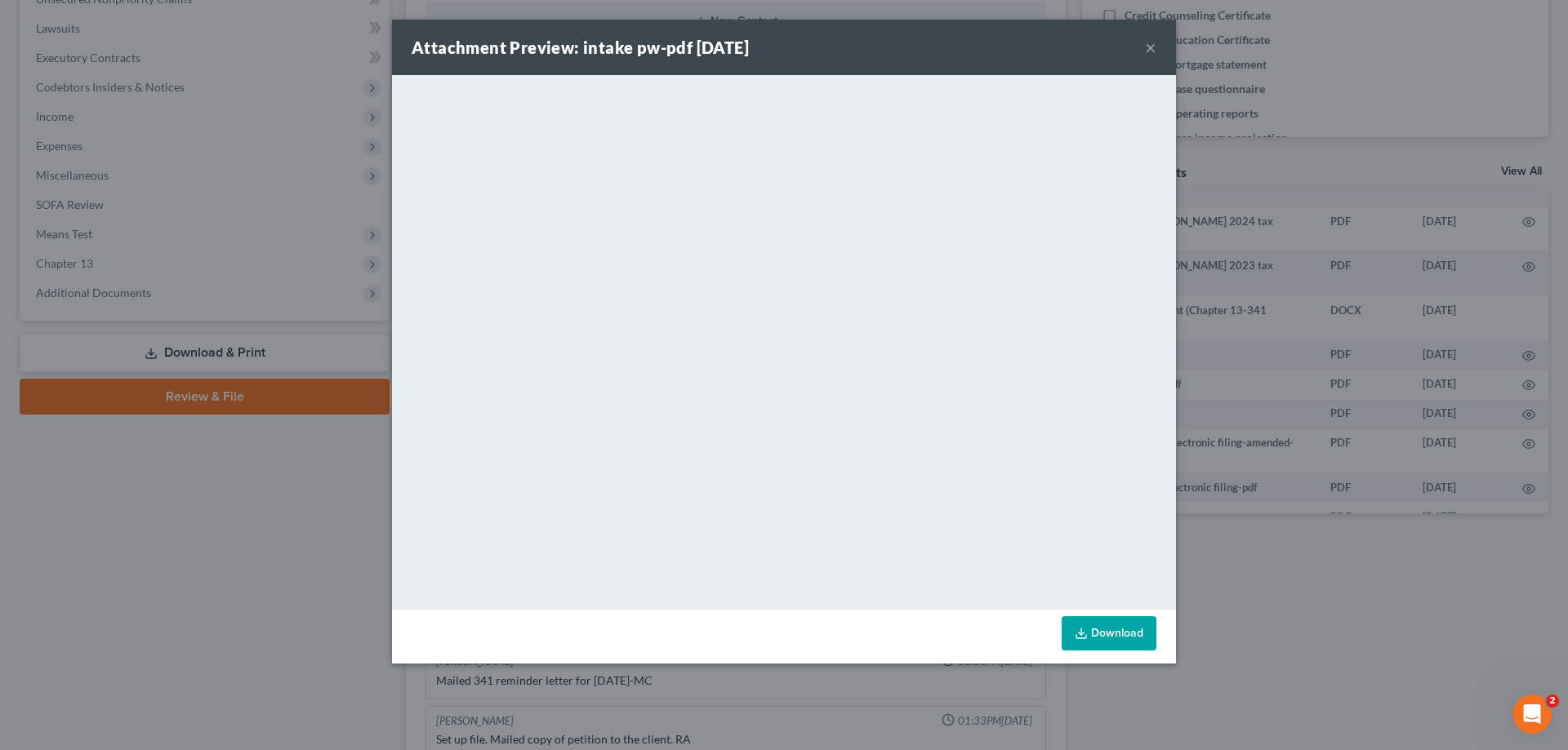
click at [1147, 47] on button "×" at bounding box center [1150, 46] width 12 height 19
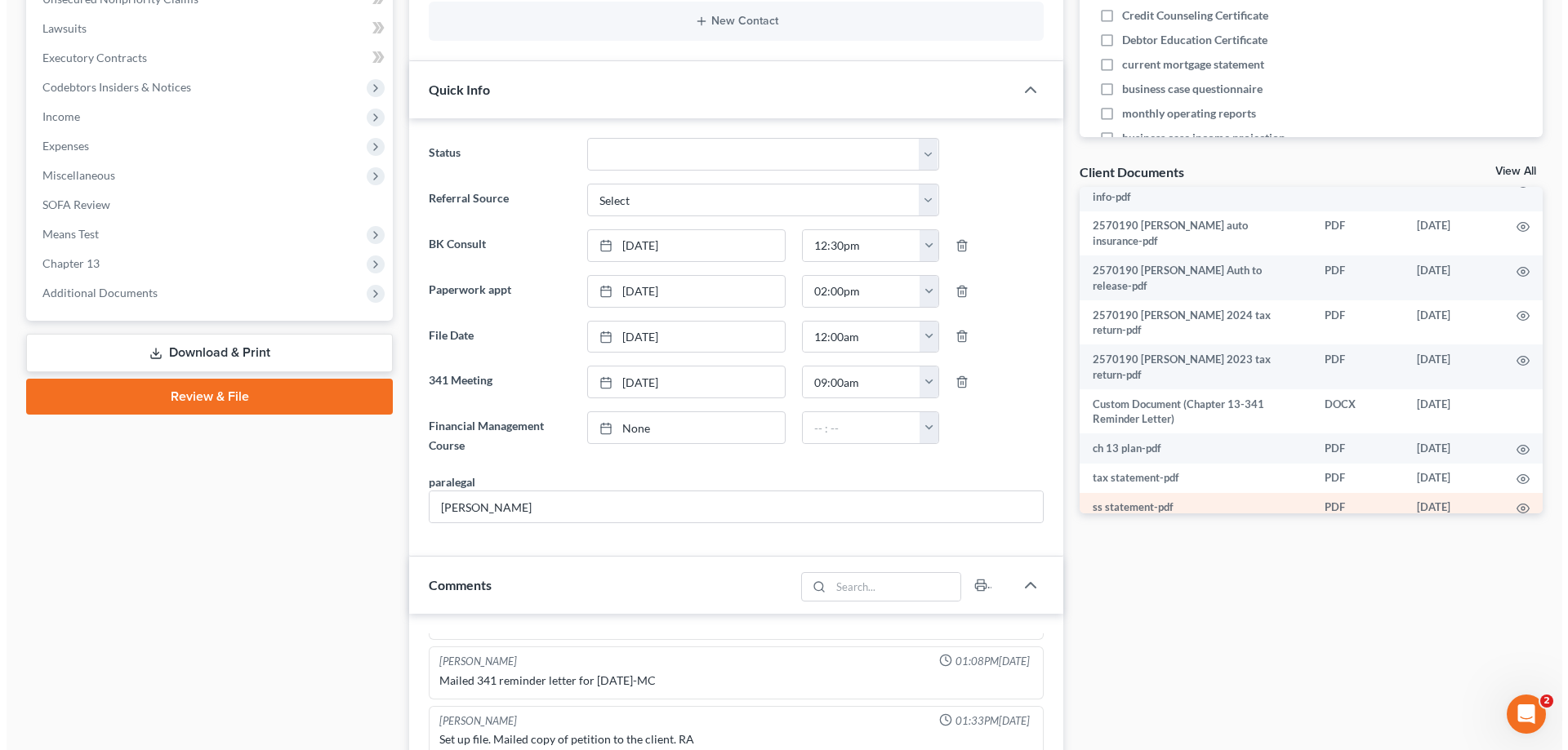
scroll to position [398, 0]
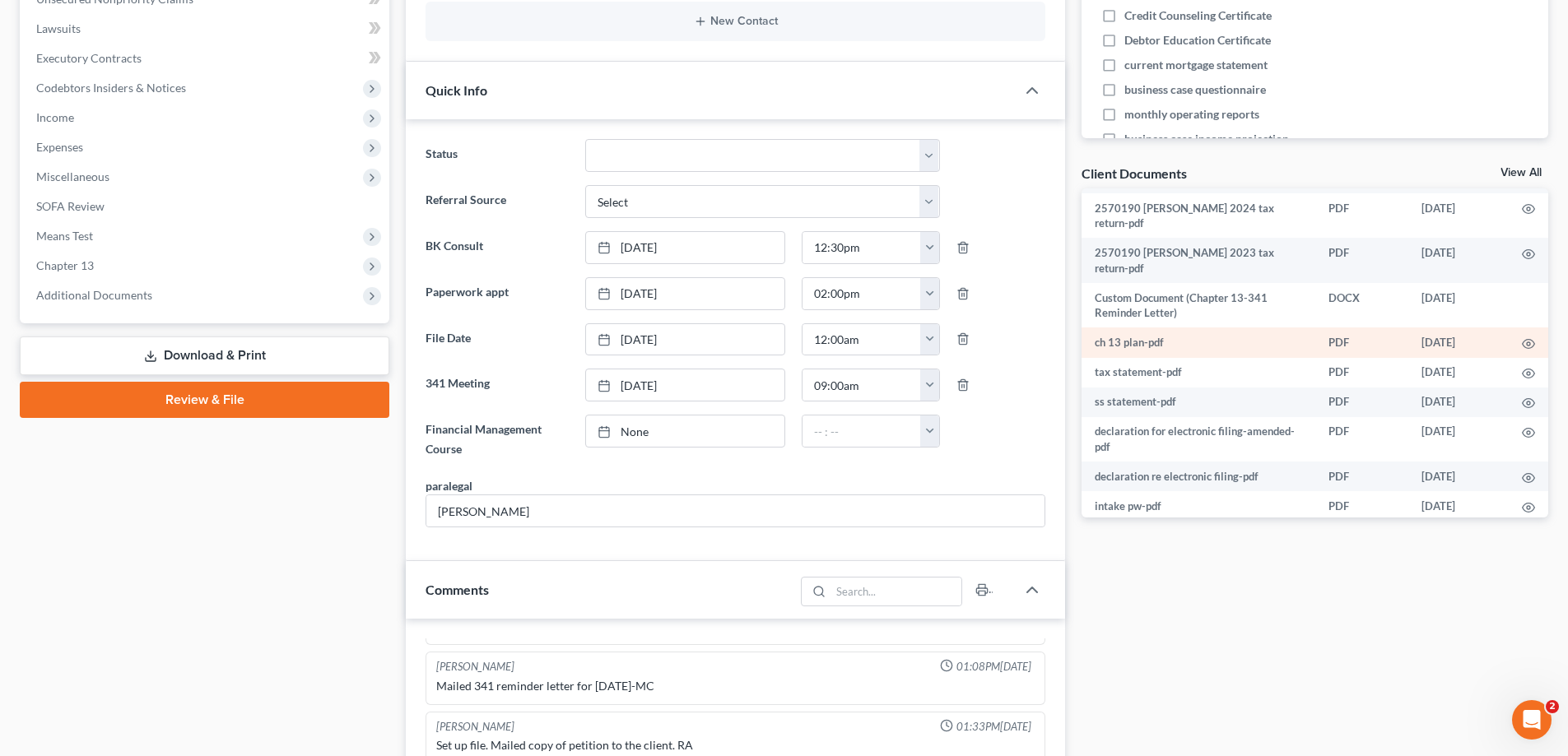
click at [1509, 328] on td at bounding box center [1528, 343] width 40 height 29
click at [1522, 337] on icon "button" at bounding box center [1528, 344] width 13 height 13
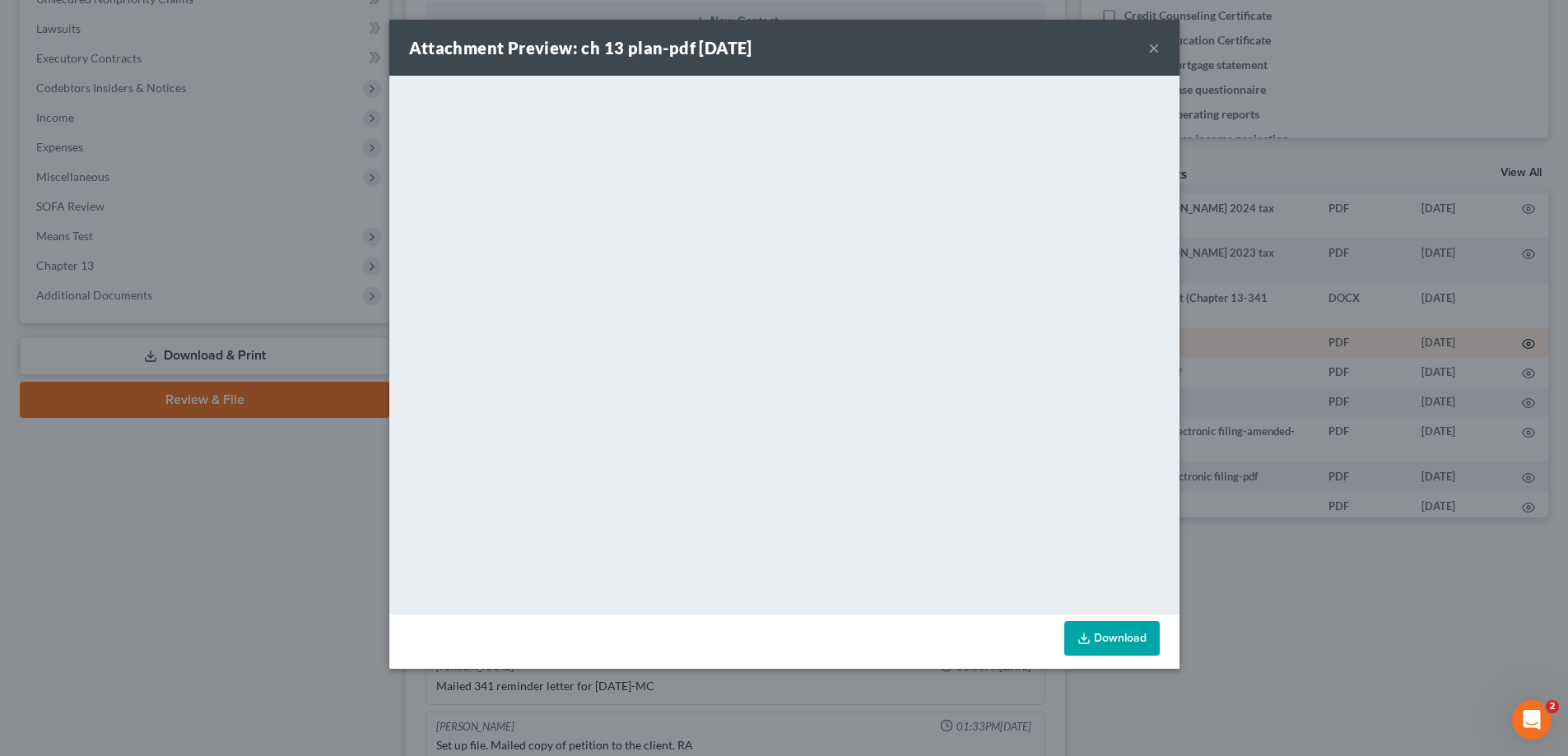
scroll to position [387, 0]
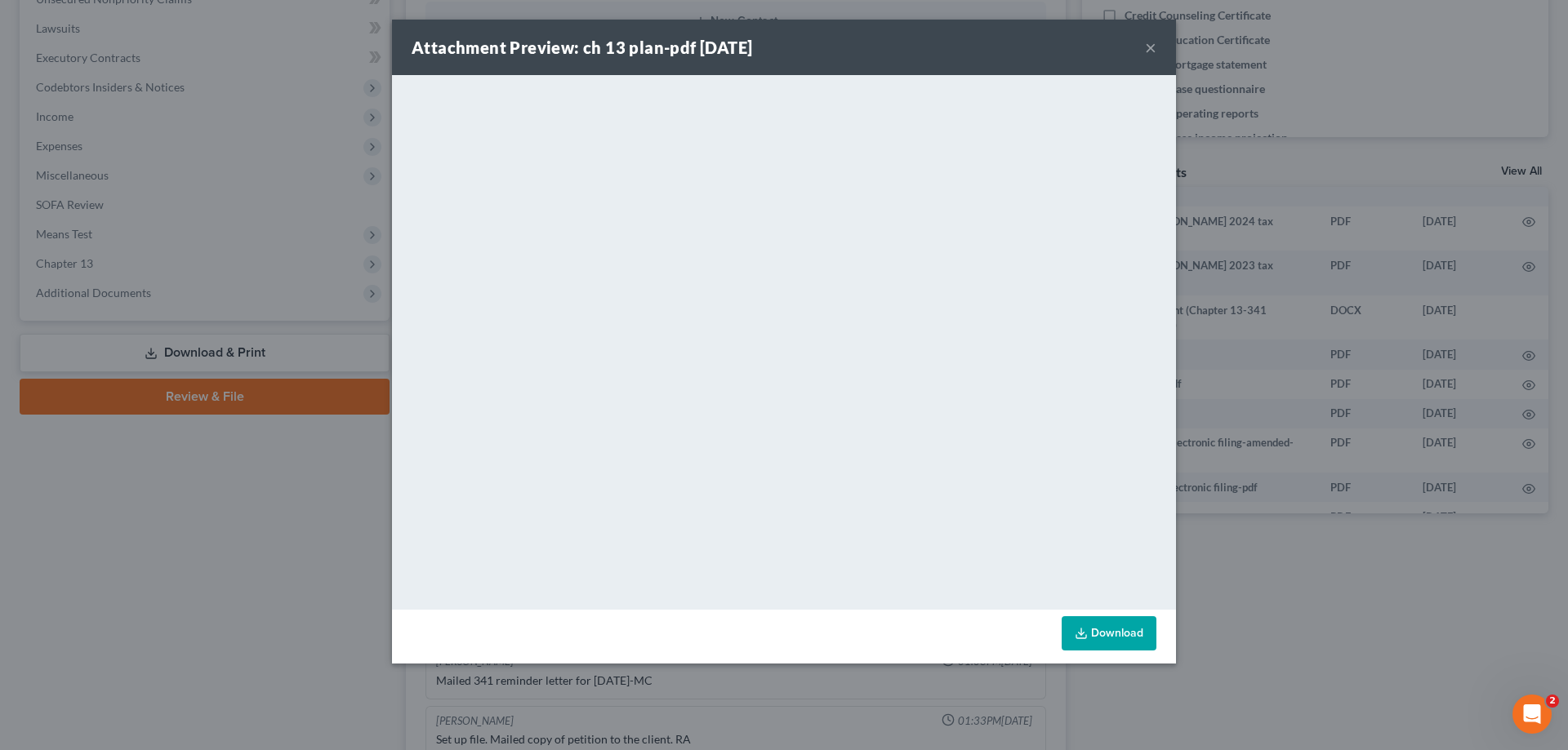
click at [1081, 644] on link "Download" at bounding box center [1109, 633] width 95 height 35
click at [1150, 42] on button "×" at bounding box center [1150, 46] width 12 height 19
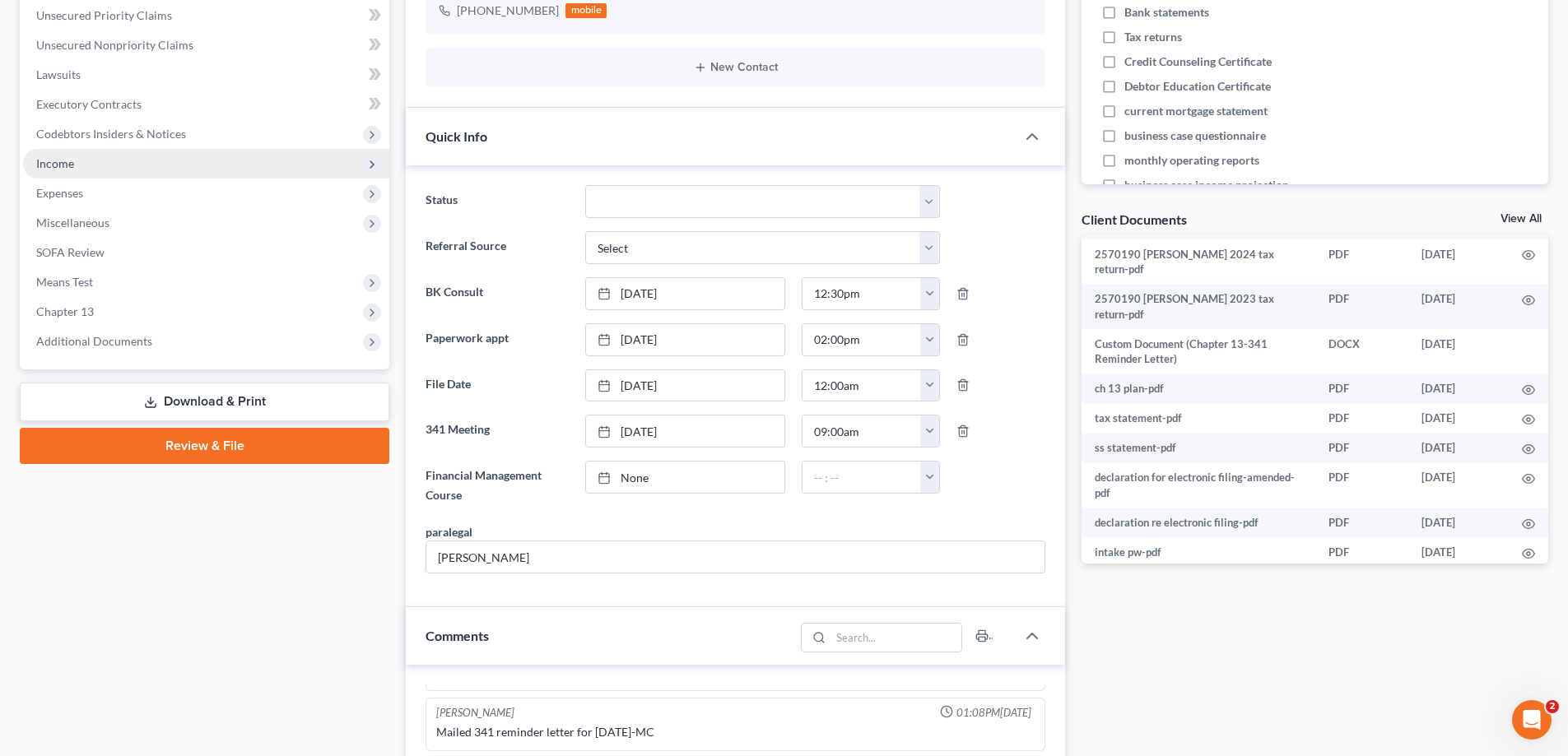
scroll to position [493, 0]
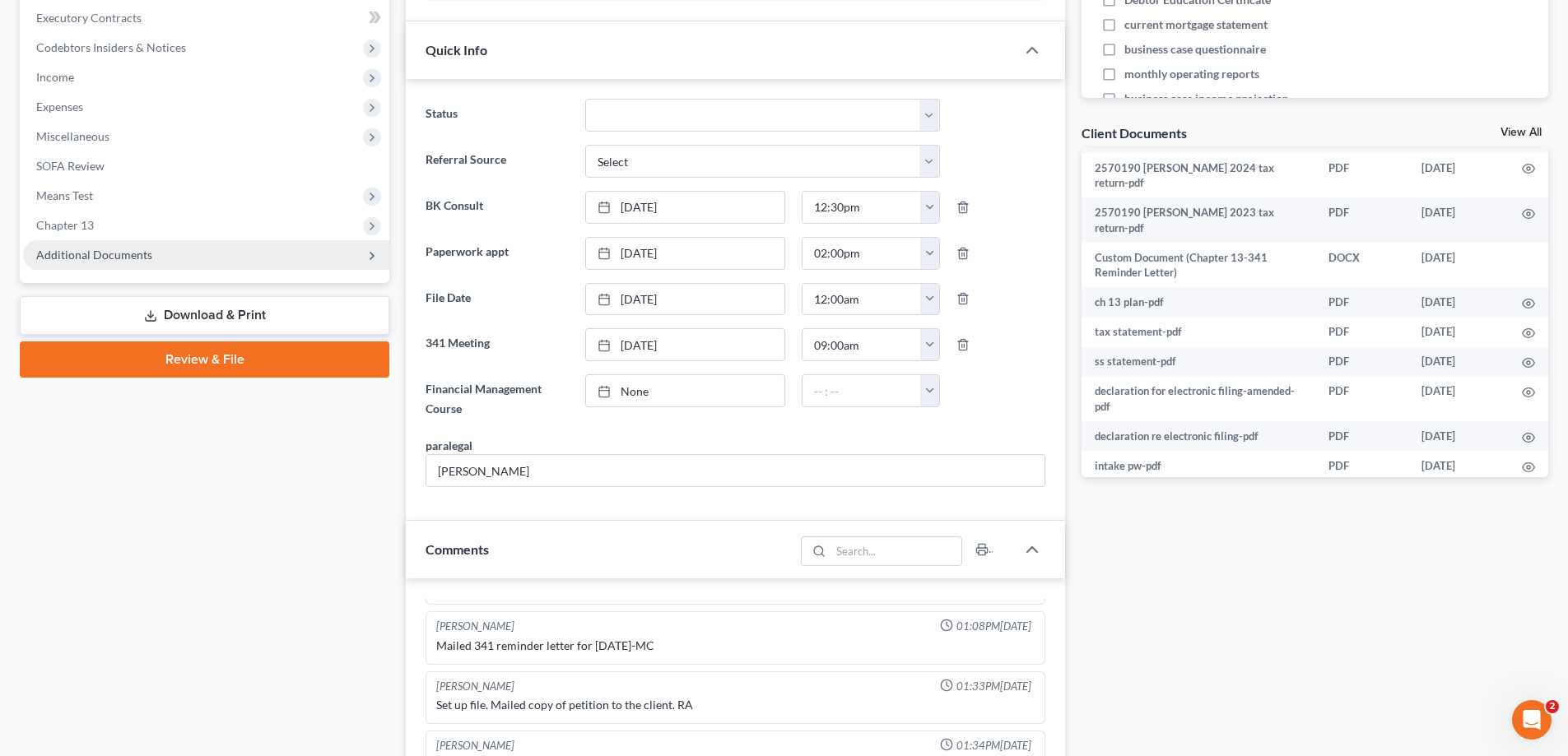
click at [111, 249] on span "Additional Documents" at bounding box center [94, 254] width 116 height 14
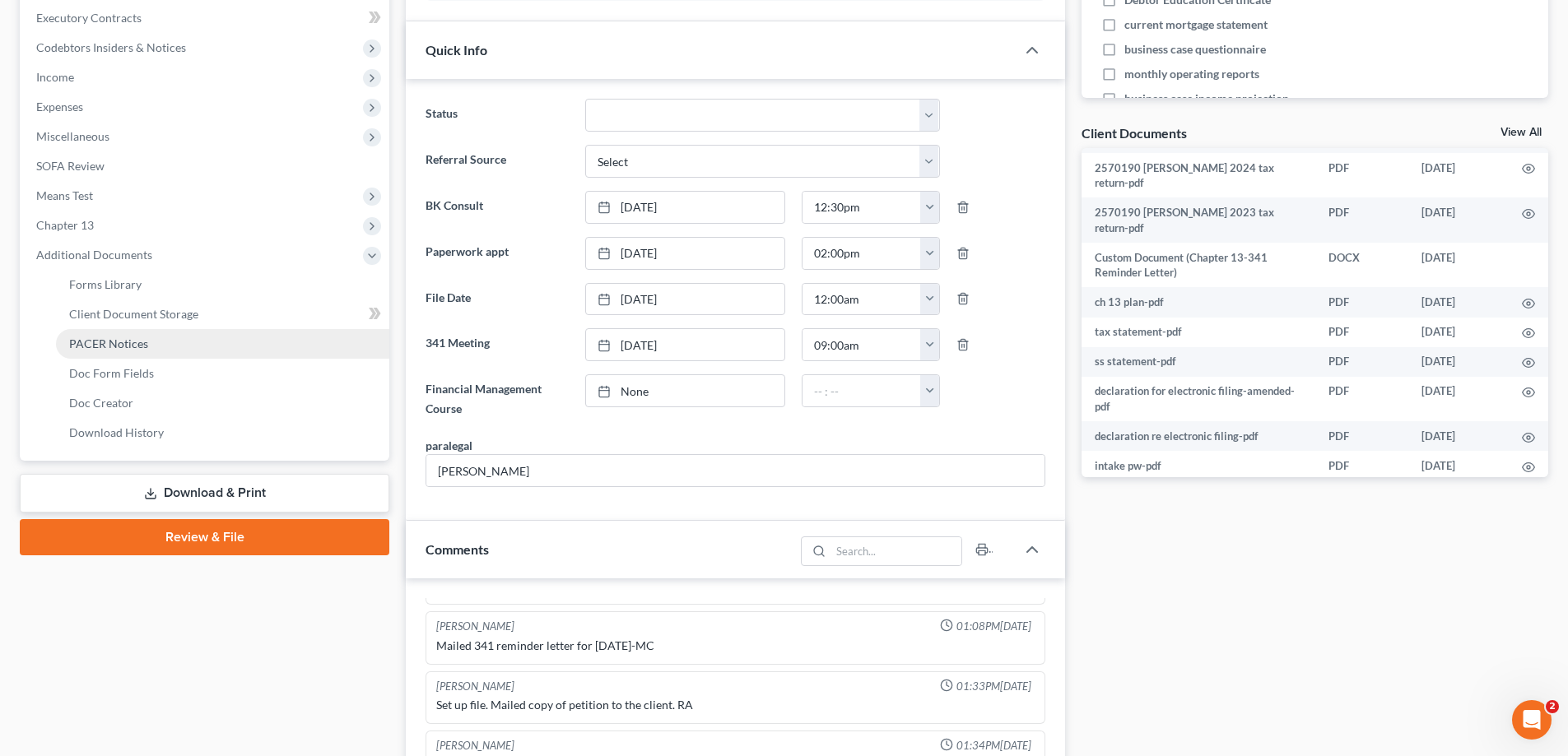
click at [119, 344] on span "PACER Notices" at bounding box center [108, 343] width 79 height 14
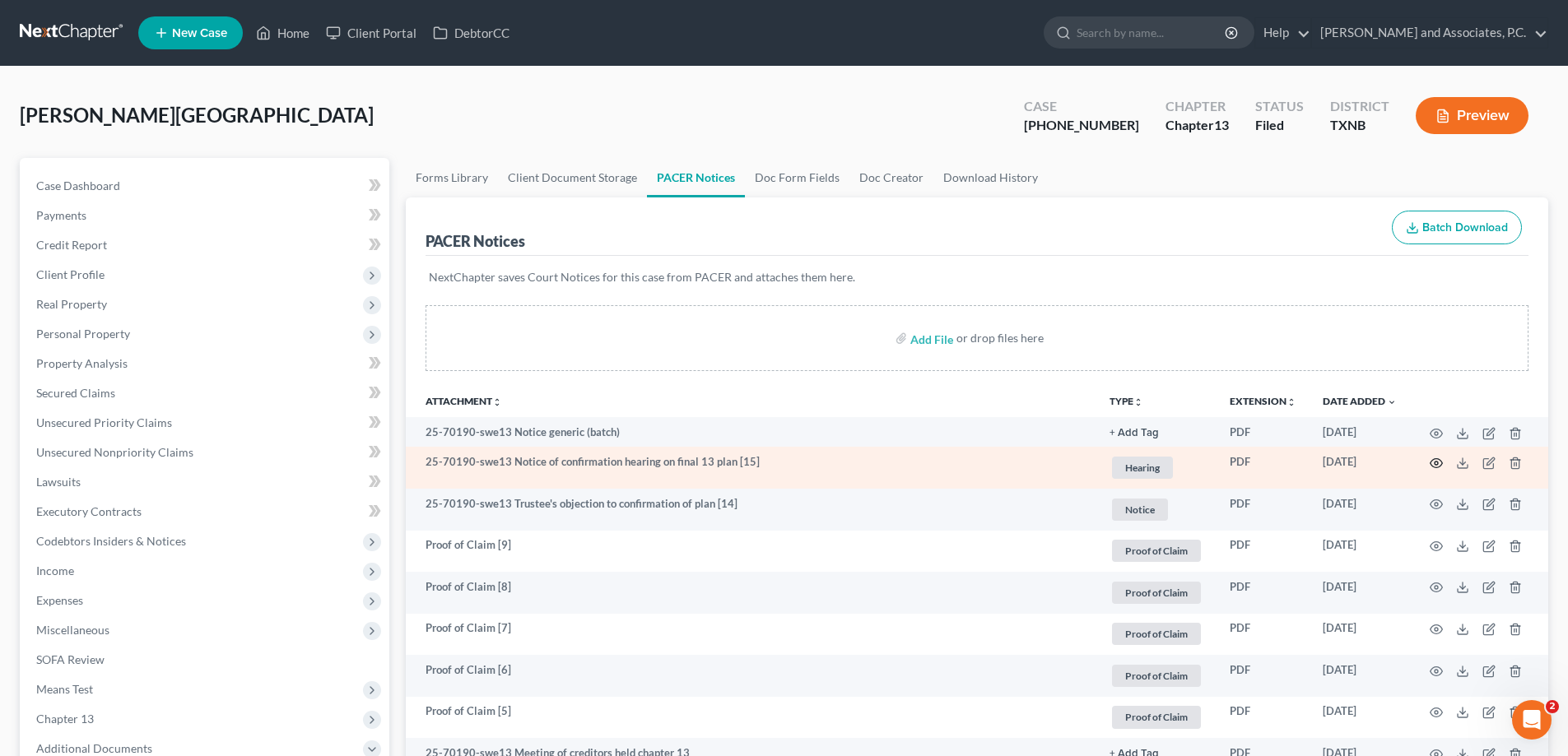
click at [1436, 465] on circle "button" at bounding box center [1437, 464] width 4 height 4
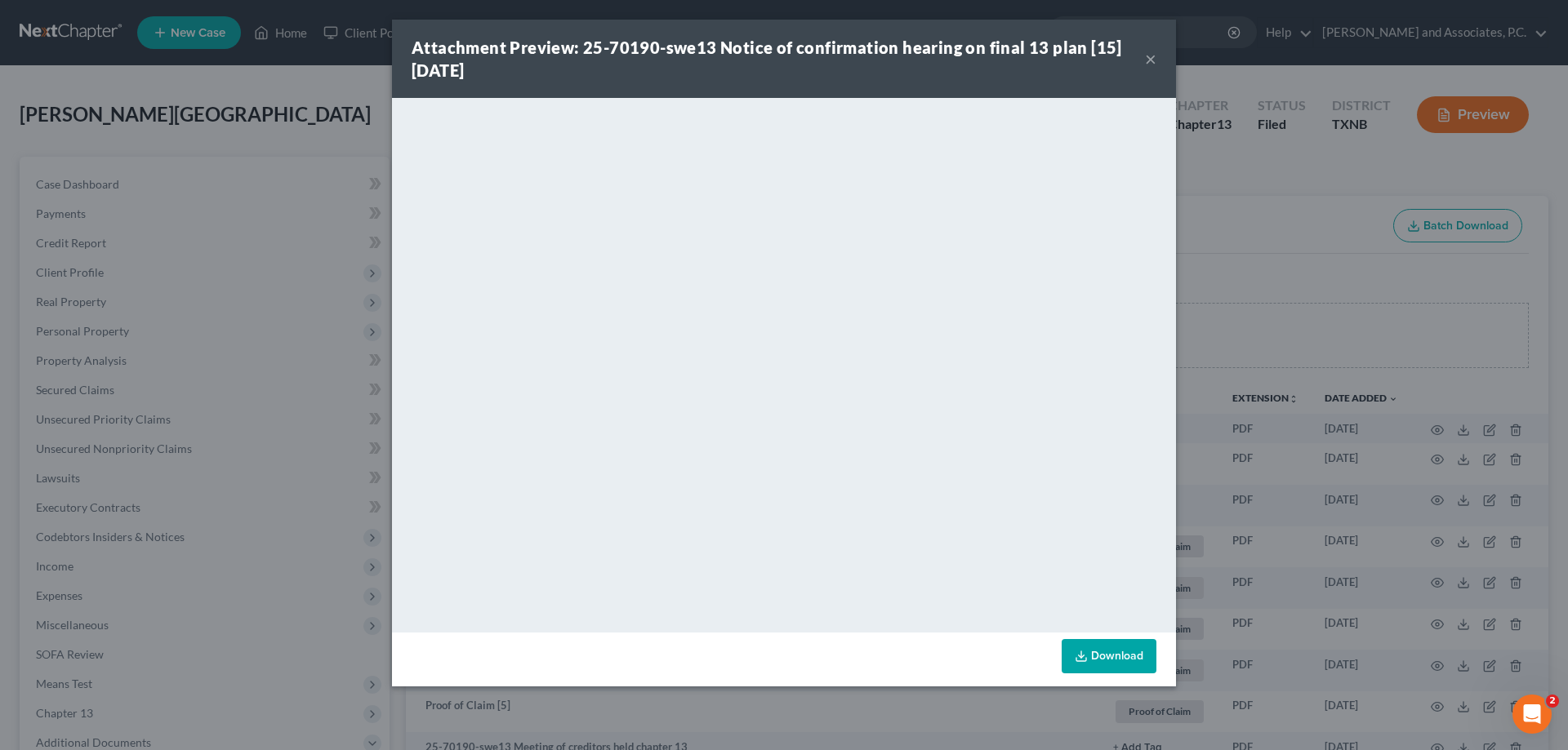
click at [1151, 59] on button "×" at bounding box center [1150, 58] width 12 height 19
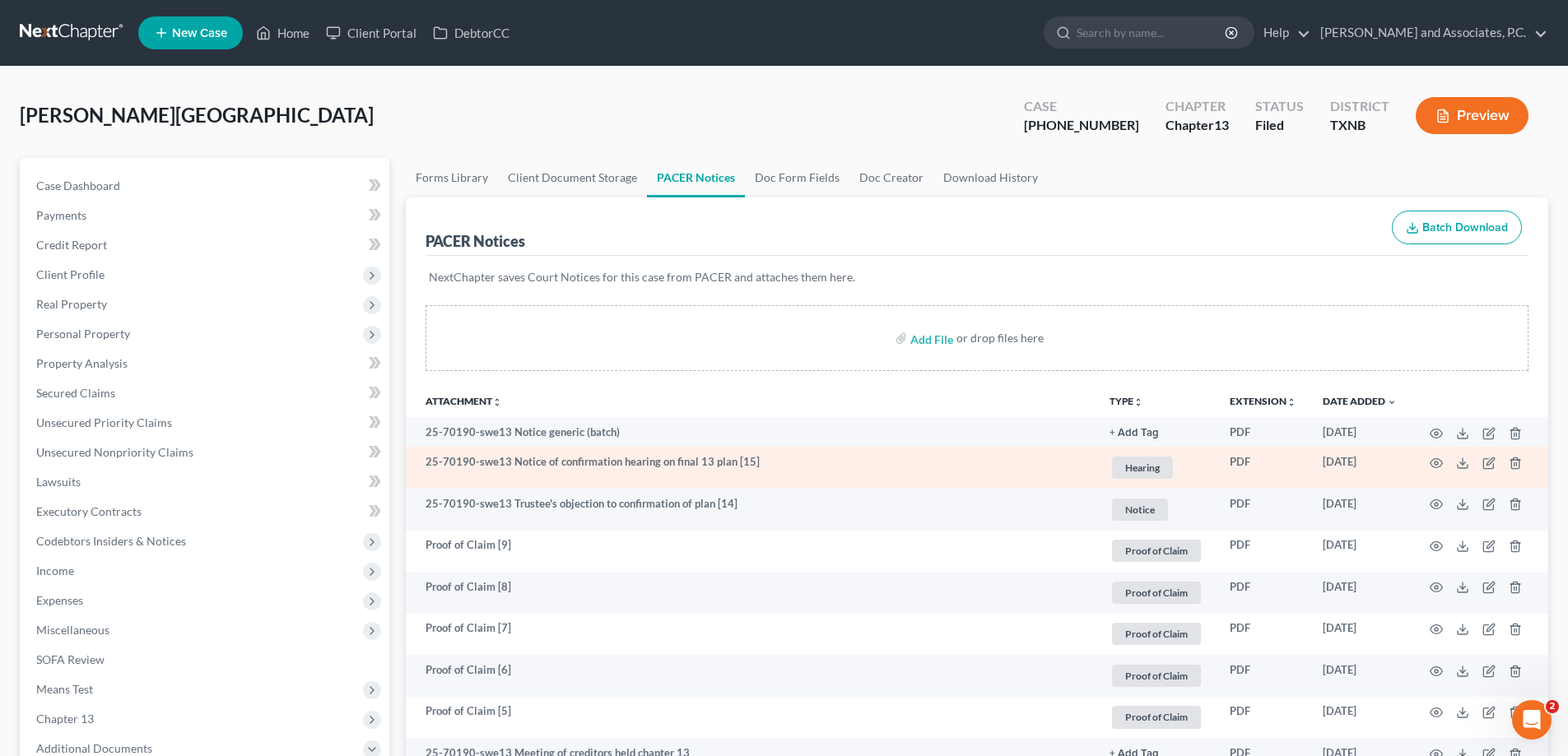
scroll to position [164, 0]
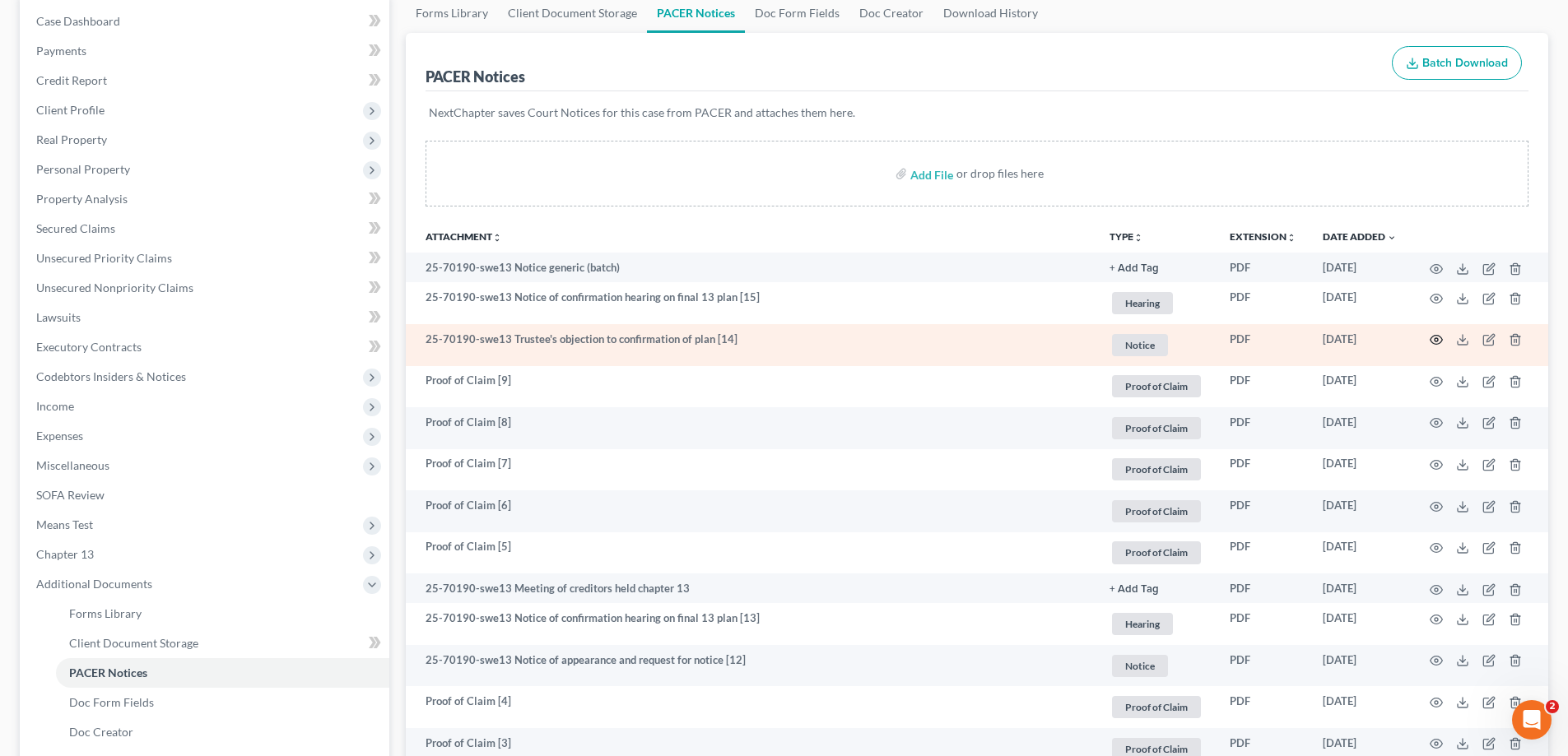
click at [1434, 339] on icon "button" at bounding box center [1437, 340] width 13 height 13
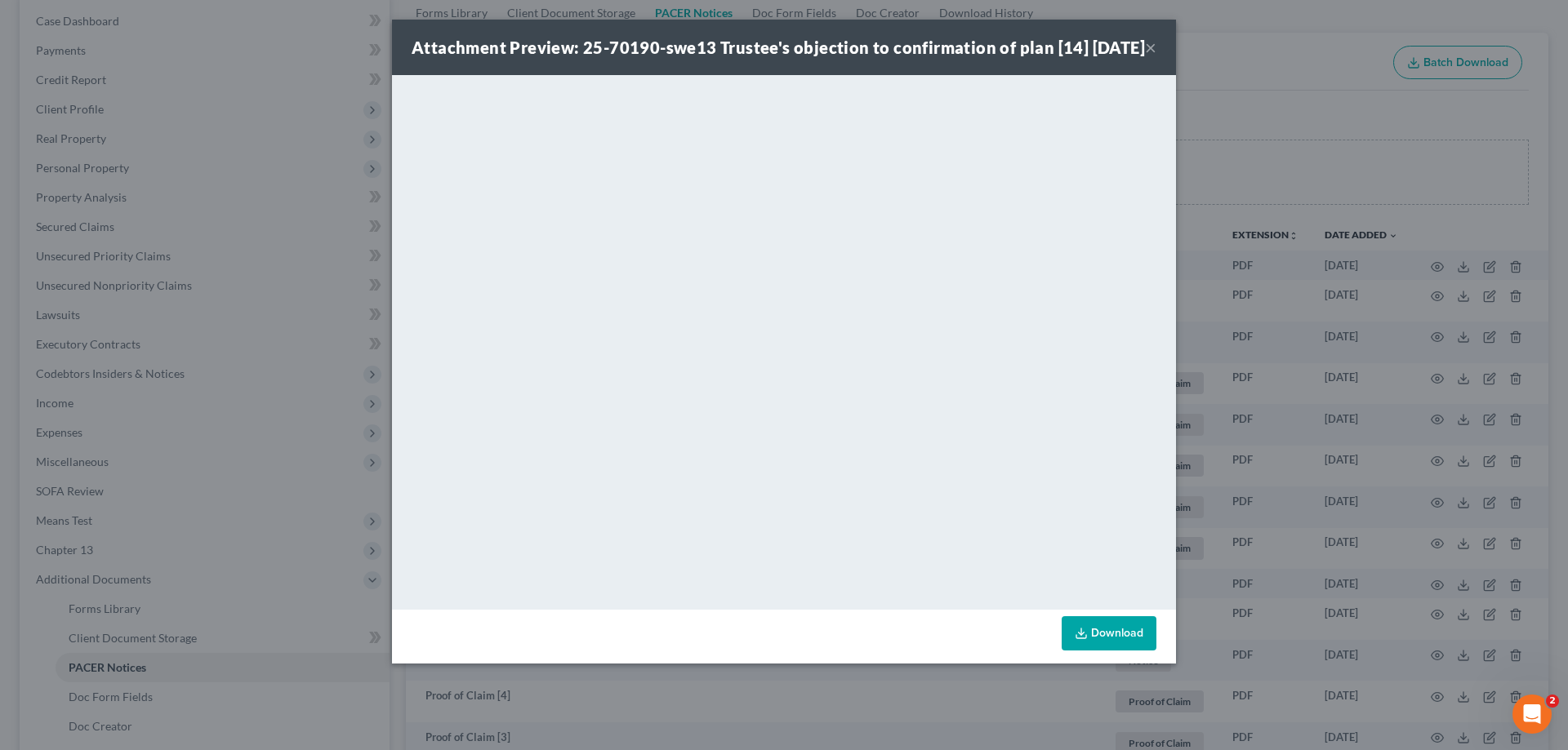
click at [1150, 57] on button "×" at bounding box center [1150, 46] width 12 height 19
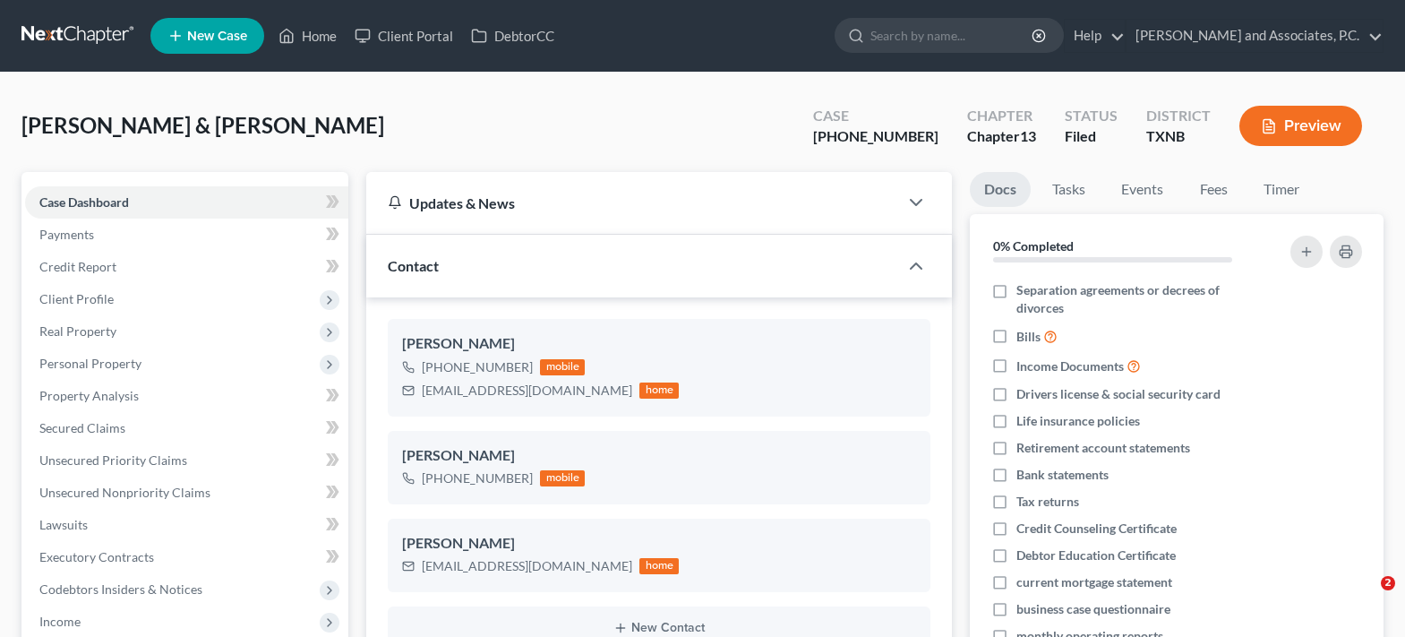
select select "5"
select select "0"
click at [308, 43] on link "Home" at bounding box center [308, 36] width 76 height 32
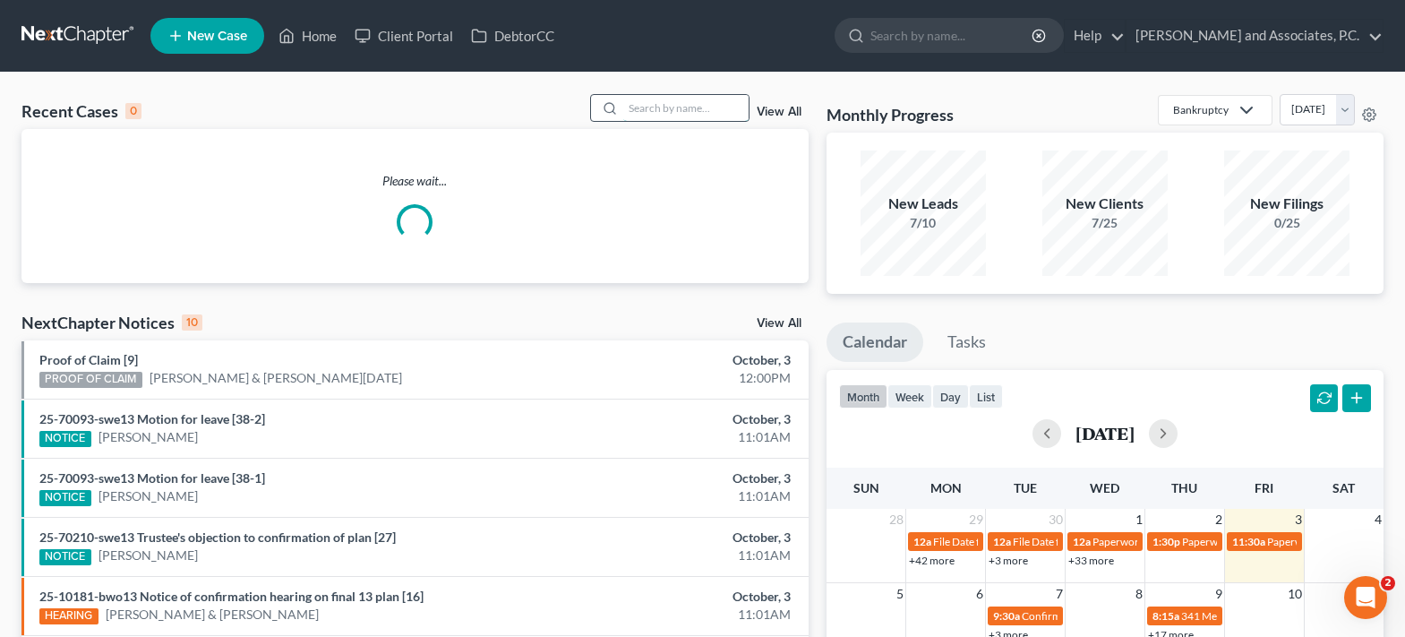
click at [633, 107] on input "search" at bounding box center [685, 108] width 125 height 26
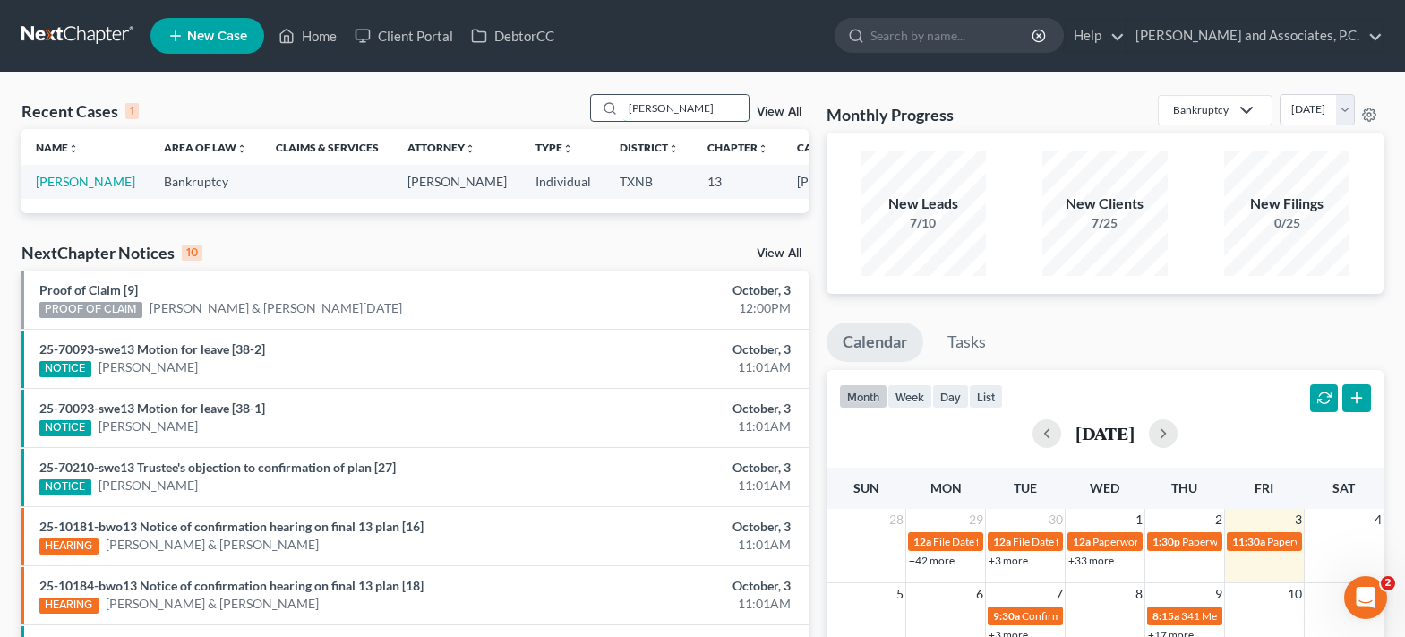
click at [679, 100] on input "tigert" at bounding box center [685, 108] width 125 height 26
type input "t"
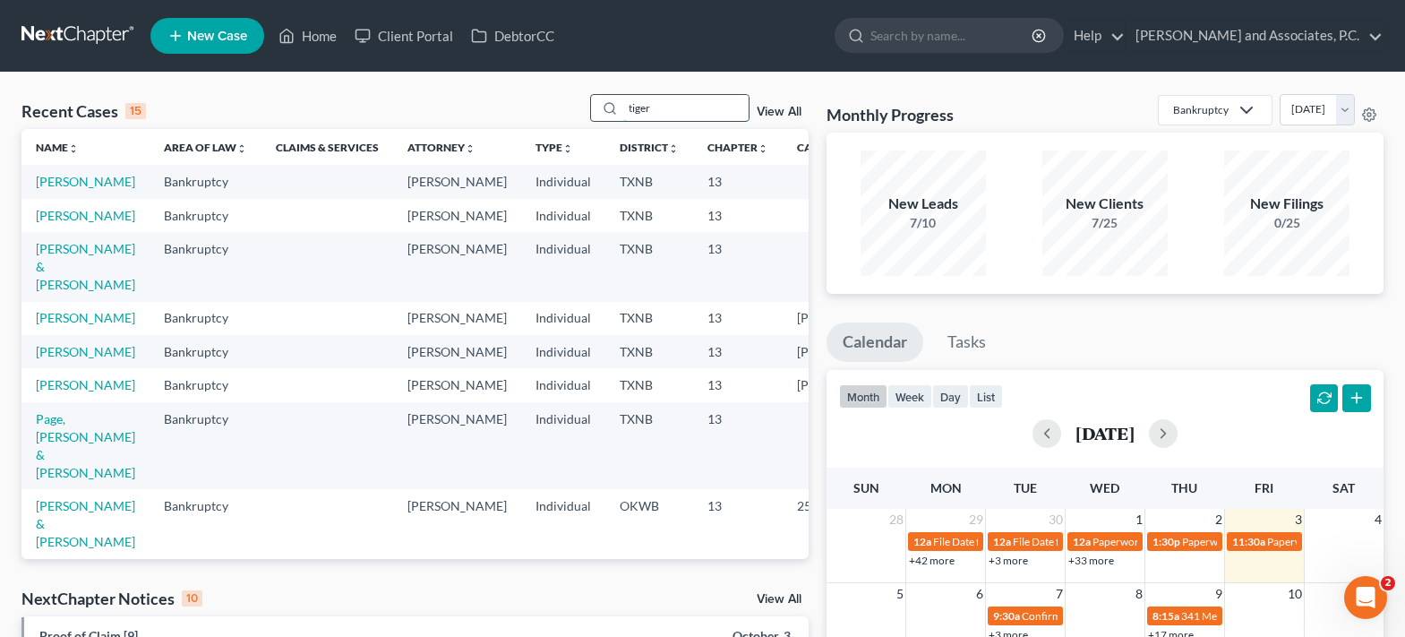
type input "tigert"
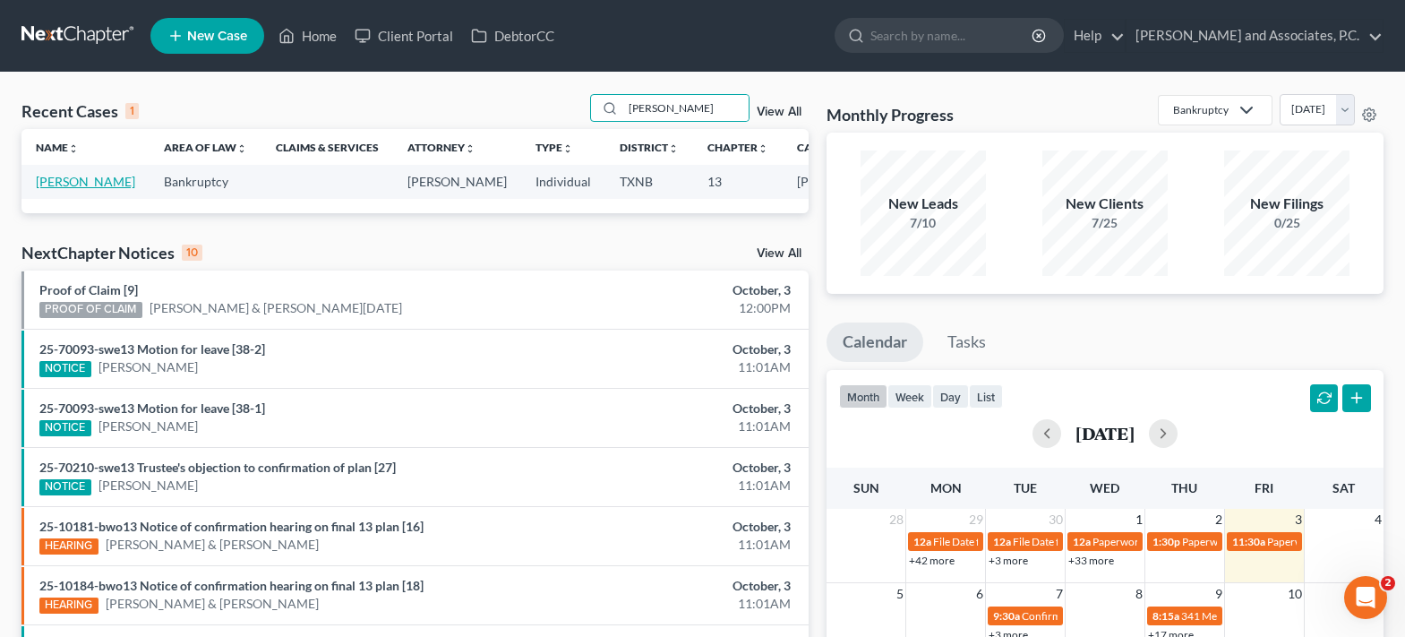
click at [57, 175] on link "[PERSON_NAME]" at bounding box center [85, 181] width 99 height 15
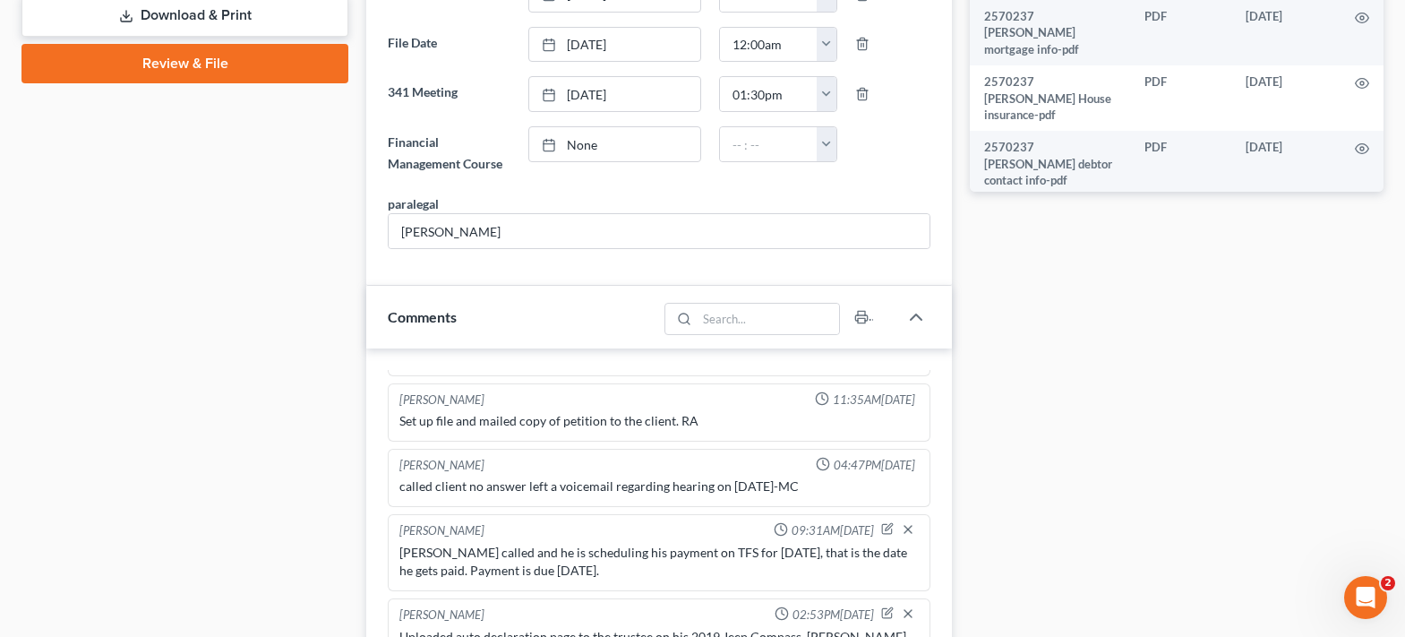
scroll to position [1224, 0]
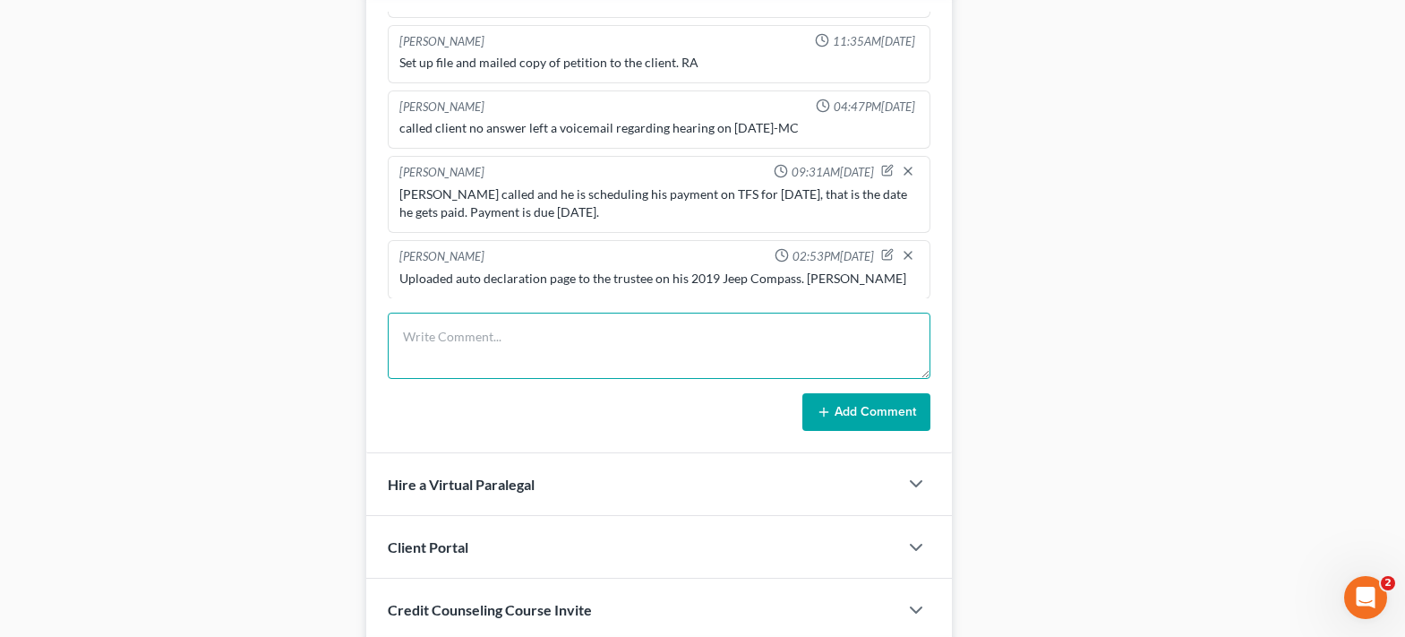
click at [414, 340] on textarea at bounding box center [659, 346] width 543 height 66
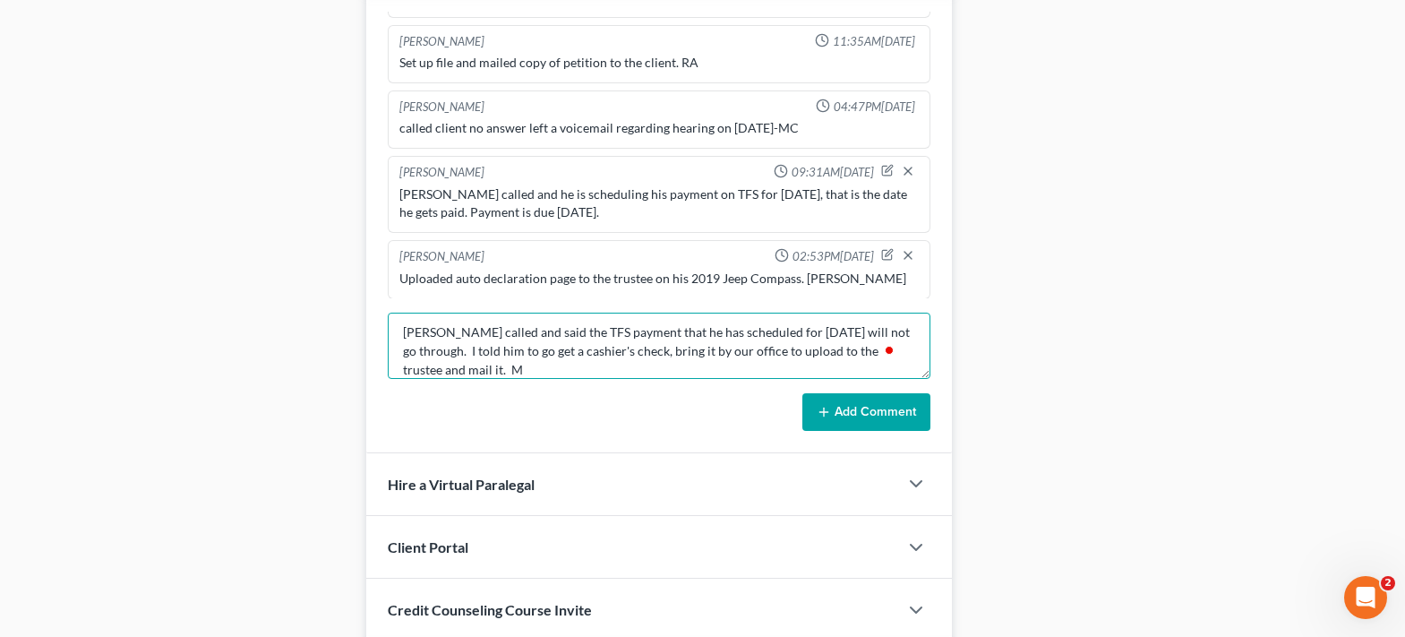
scroll to position [4, 0]
click at [423, 367] on textarea "Mr. Tigert called and said the TFS payment that he has scheduled for today will…" at bounding box center [659, 346] width 543 height 66
type textarea "Mr. Tigert called and said the TFS payment that he has scheduled for today will…"
click at [863, 408] on button "Add Comment" at bounding box center [867, 412] width 128 height 38
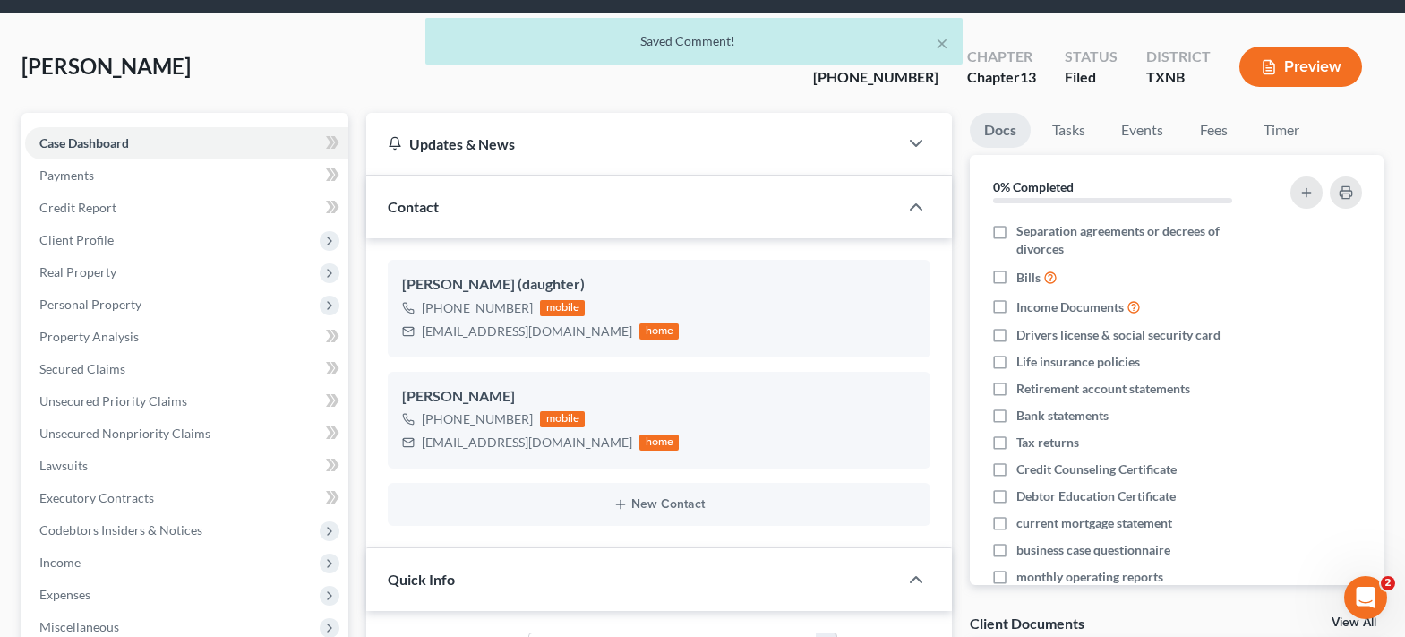
scroll to position [0, 0]
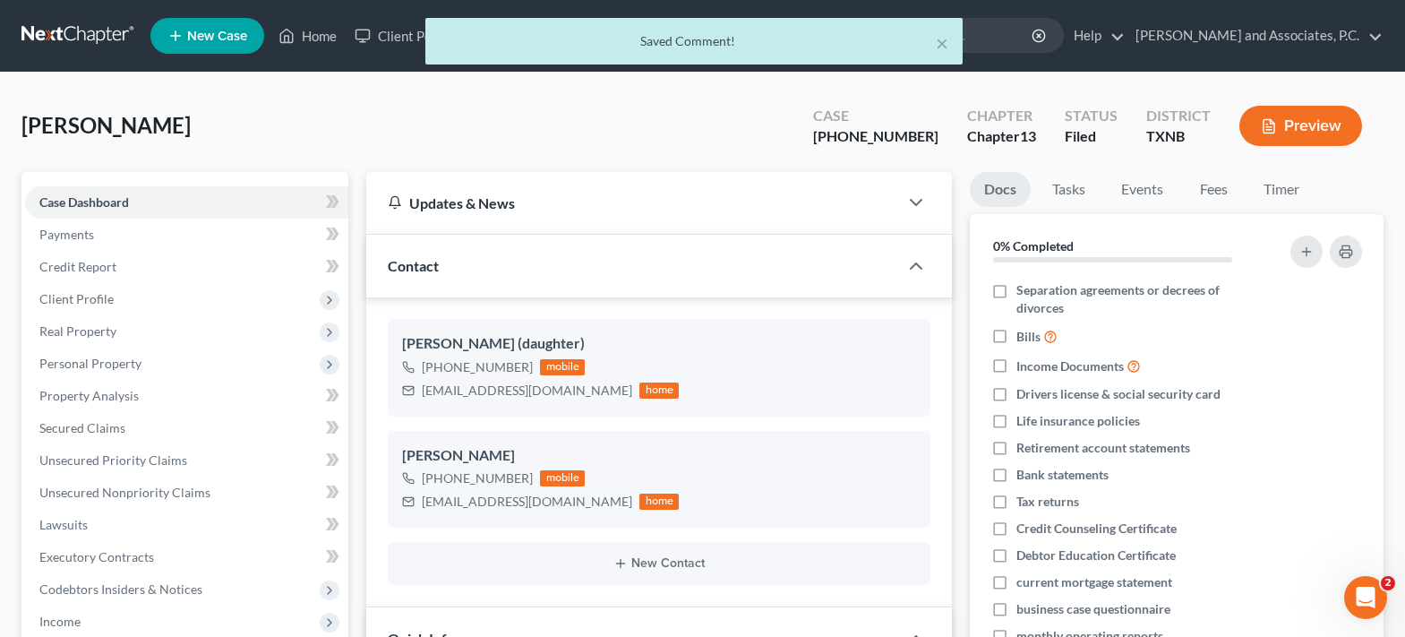
click at [303, 34] on div "× Saved Comment!" at bounding box center [693, 46] width 1405 height 56
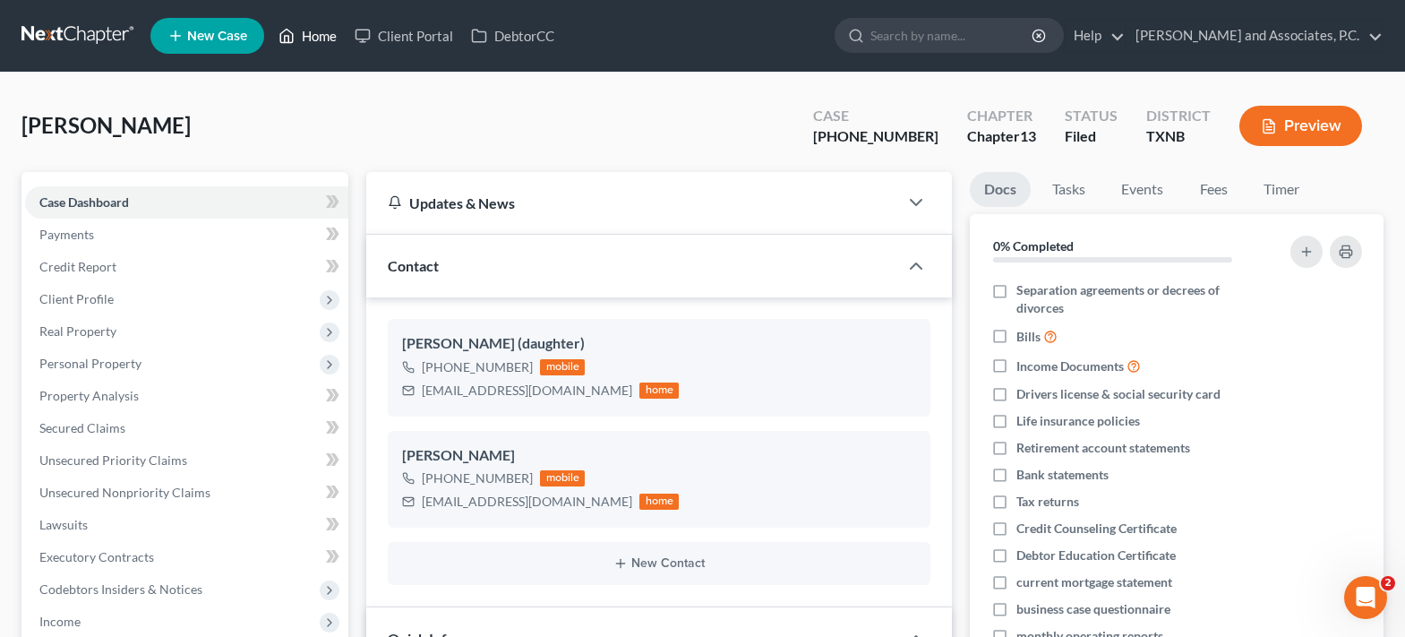
click at [314, 32] on link "Home" at bounding box center [308, 36] width 76 height 32
